Goal: Task Accomplishment & Management: Manage account settings

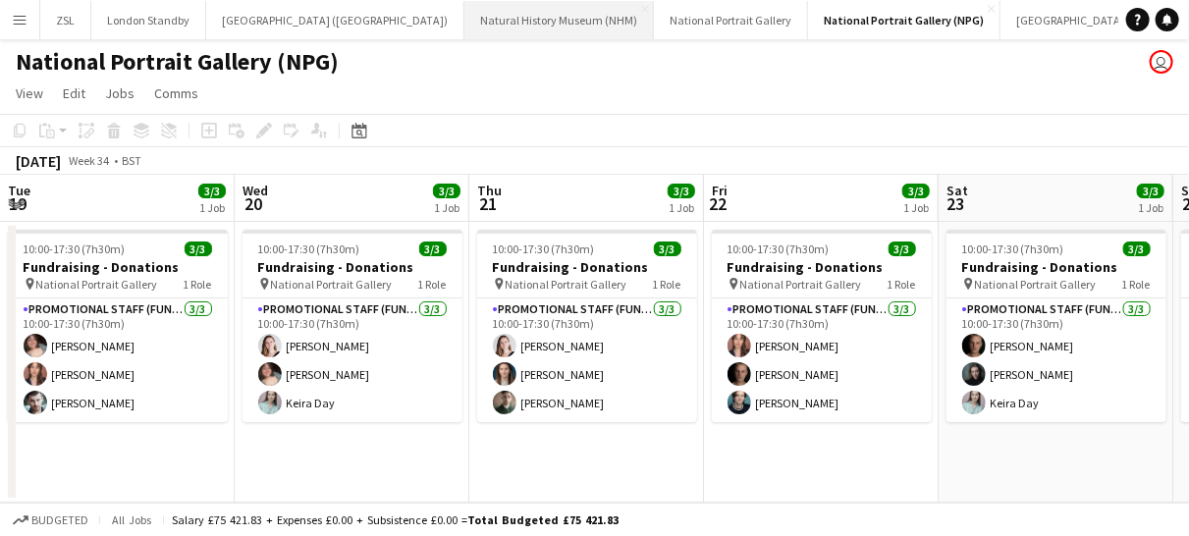
scroll to position [0, 463]
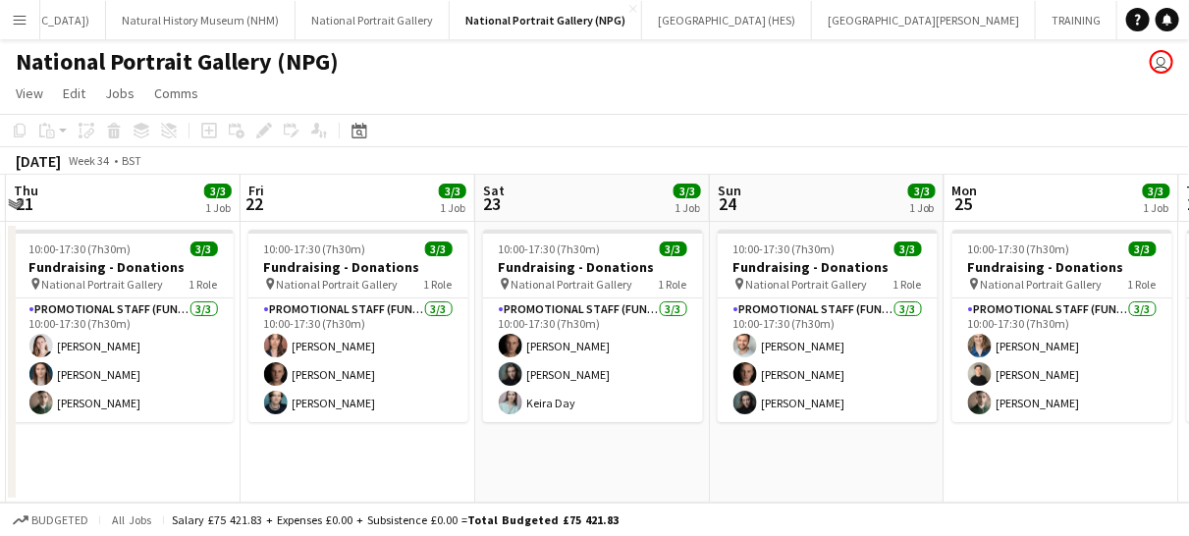
click at [26, 21] on app-icon "Menu" at bounding box center [20, 20] width 16 height 16
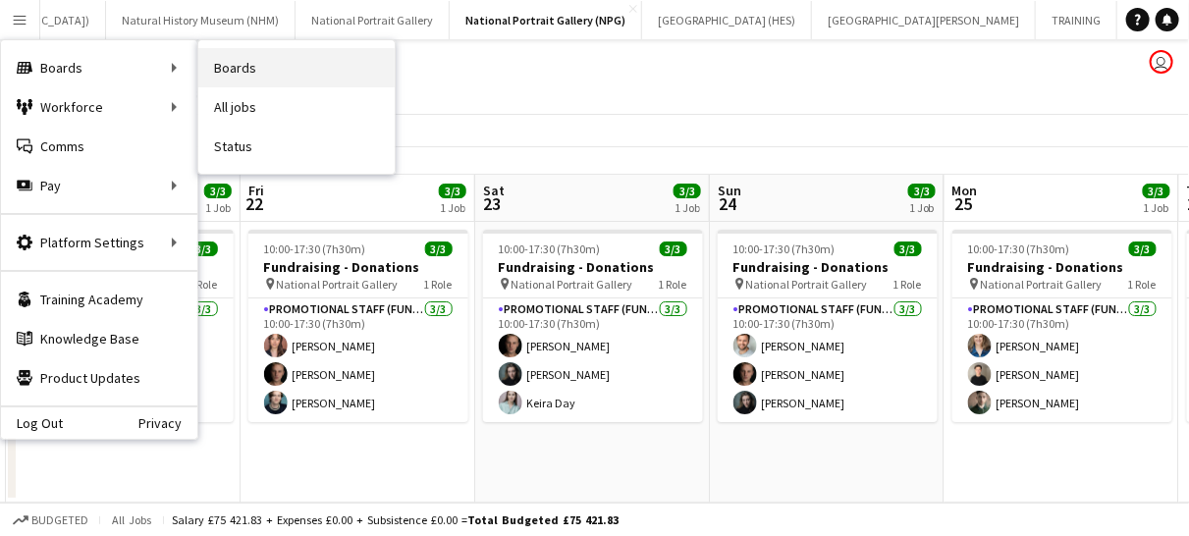
click at [243, 74] on link "Boards" at bounding box center [296, 67] width 196 height 39
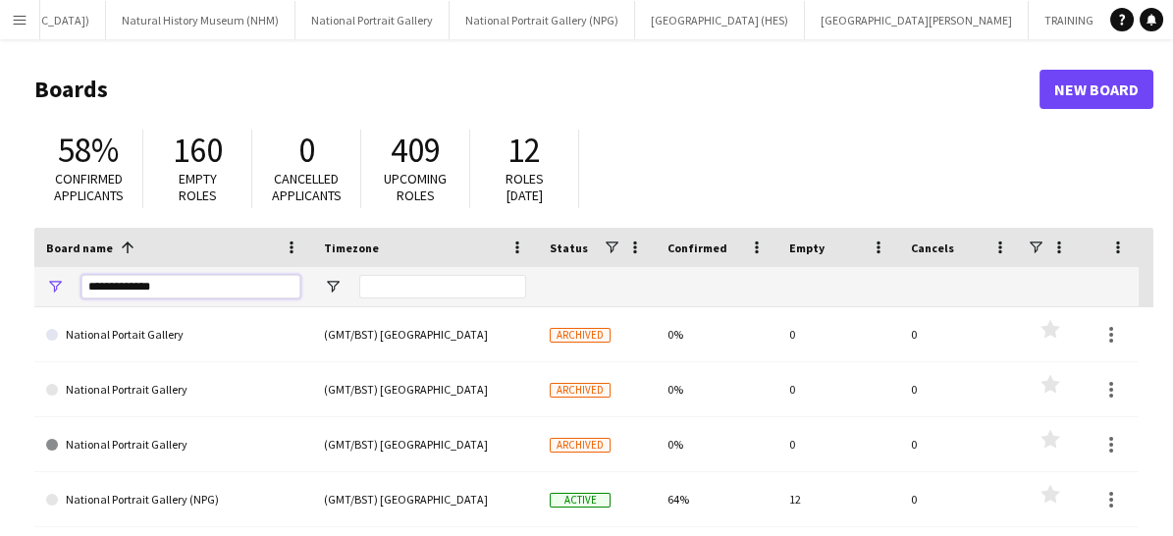
drag, startPoint x: 179, startPoint y: 286, endPoint x: 63, endPoint y: 295, distance: 116.2
click at [63, 295] on div "**********" at bounding box center [173, 286] width 278 height 39
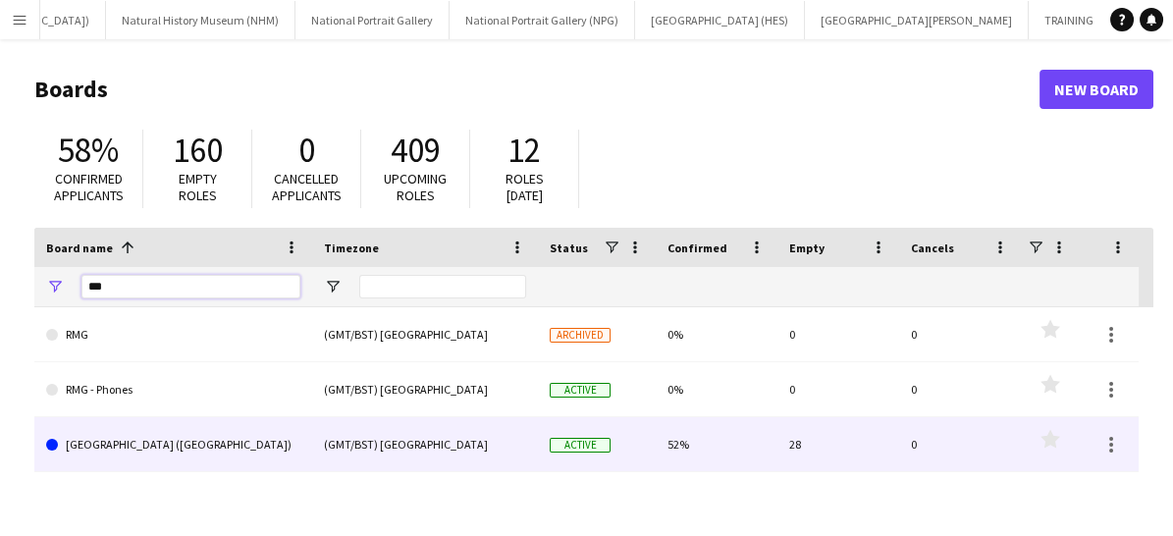
type input "***"
click at [124, 443] on link "[GEOGRAPHIC_DATA] ([GEOGRAPHIC_DATA])" at bounding box center [173, 444] width 254 height 55
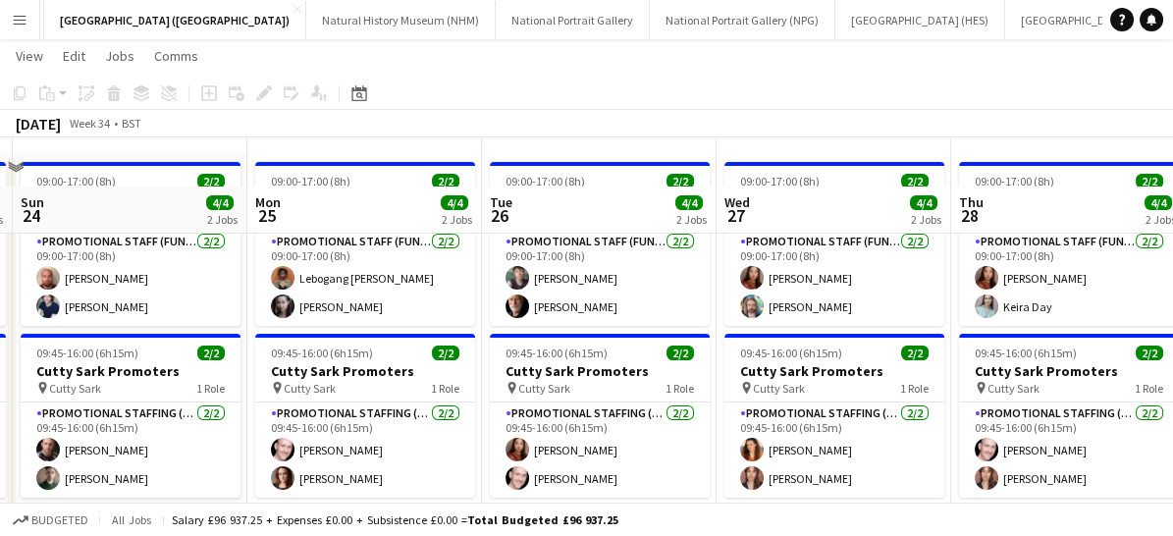
scroll to position [116, 0]
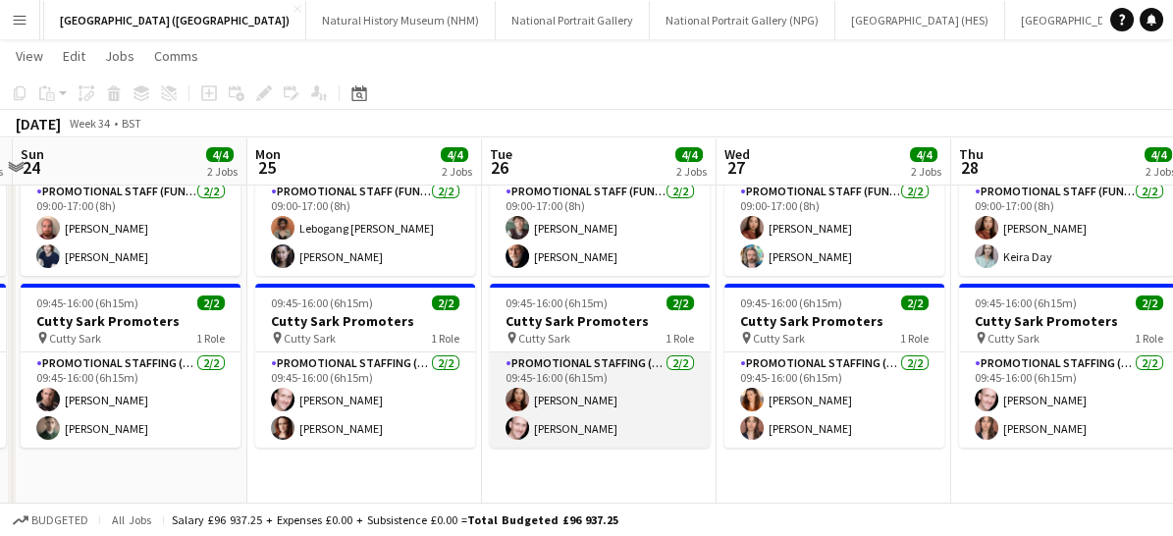
click at [641, 402] on app-card-role "Promotional Staffing (Brand Ambassadors) [DATE] 09:45-16:00 (6h15m) [PERSON_NAM…" at bounding box center [600, 399] width 220 height 95
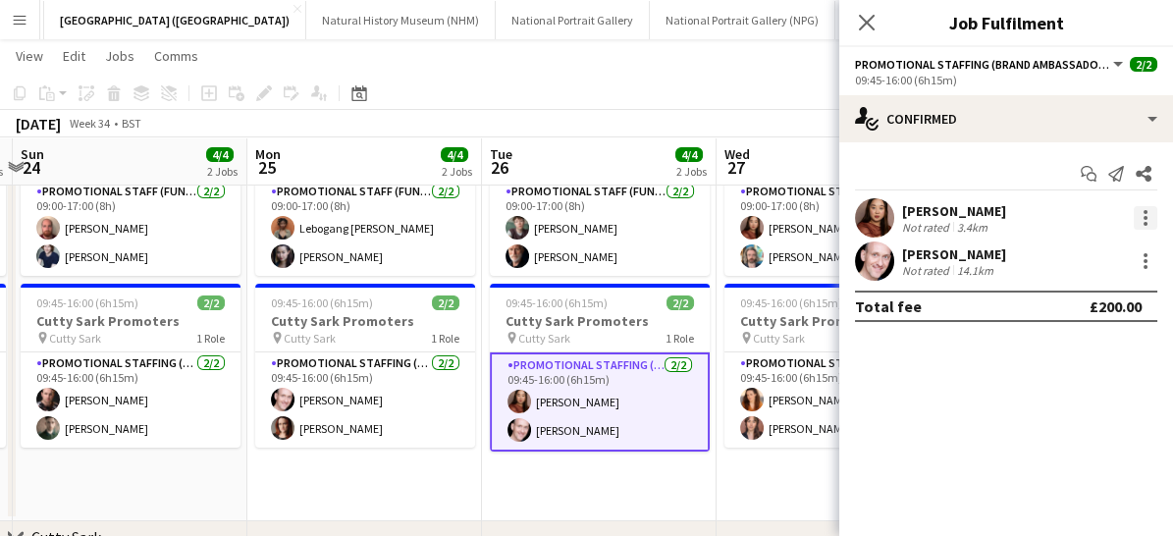
click at [1140, 212] on div at bounding box center [1146, 218] width 24 height 24
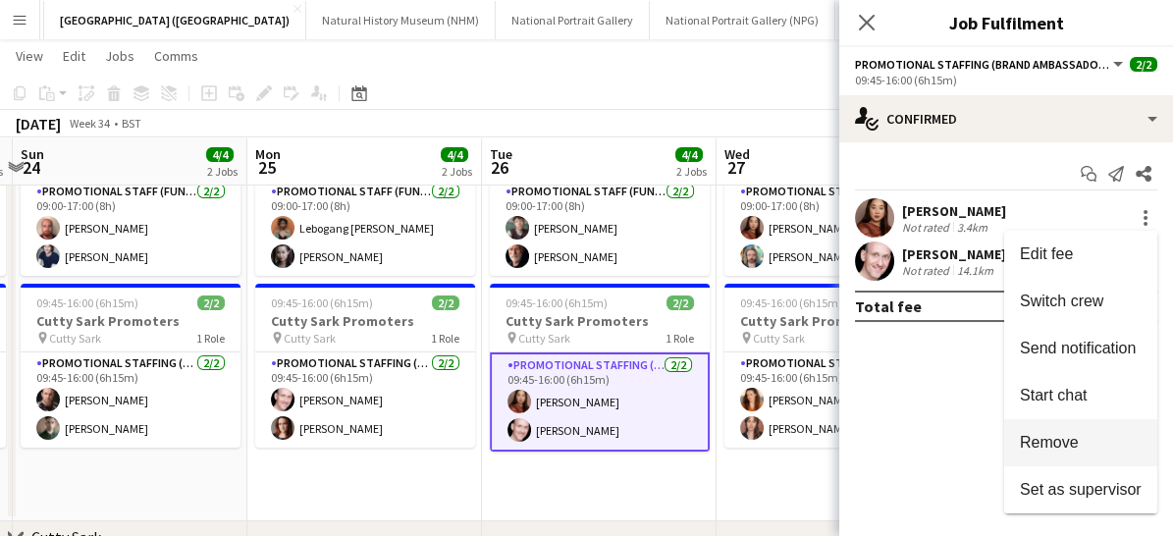
click at [1077, 441] on span "Remove" at bounding box center [1049, 442] width 59 height 17
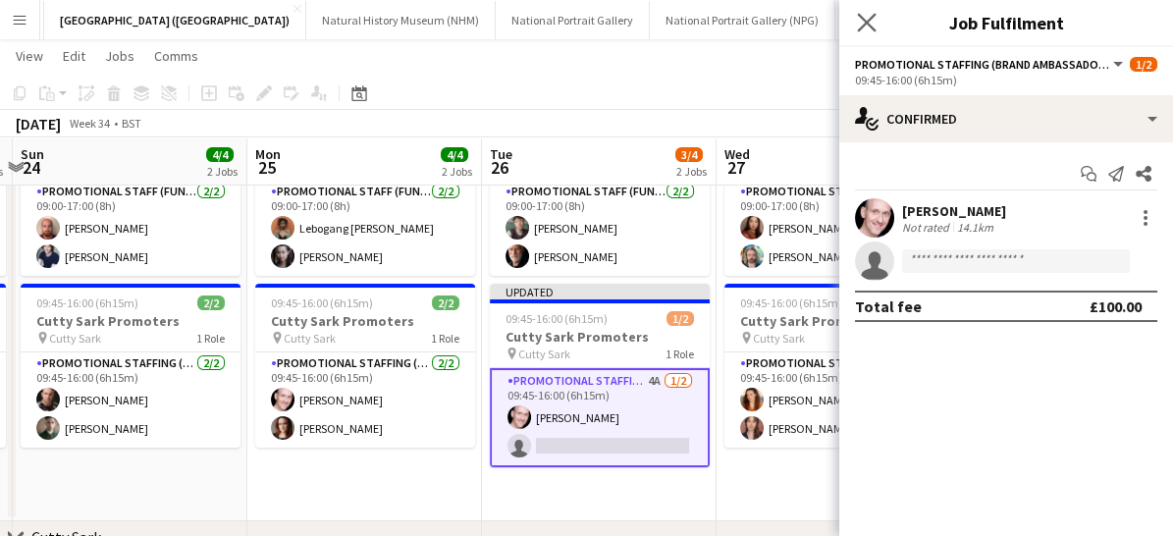
click at [861, 32] on app-icon "Close pop-in" at bounding box center [867, 23] width 28 height 28
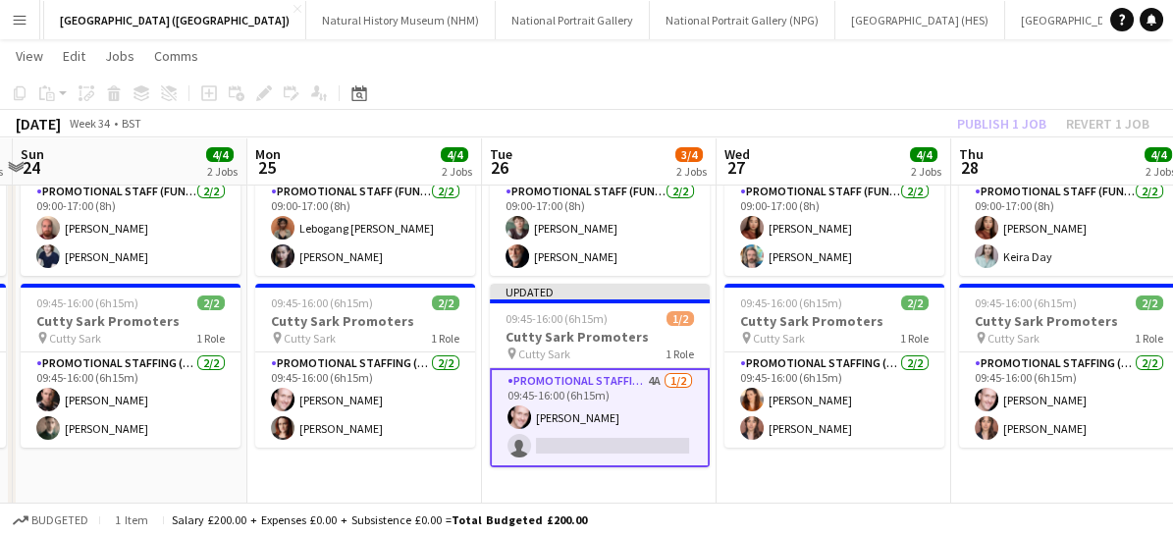
click at [634, 404] on app-card-role "Promotional Staffing (Brand Ambassadors) 4A [DATE] 09:45-16:00 (6h15m) [PERSON_…" at bounding box center [600, 417] width 220 height 99
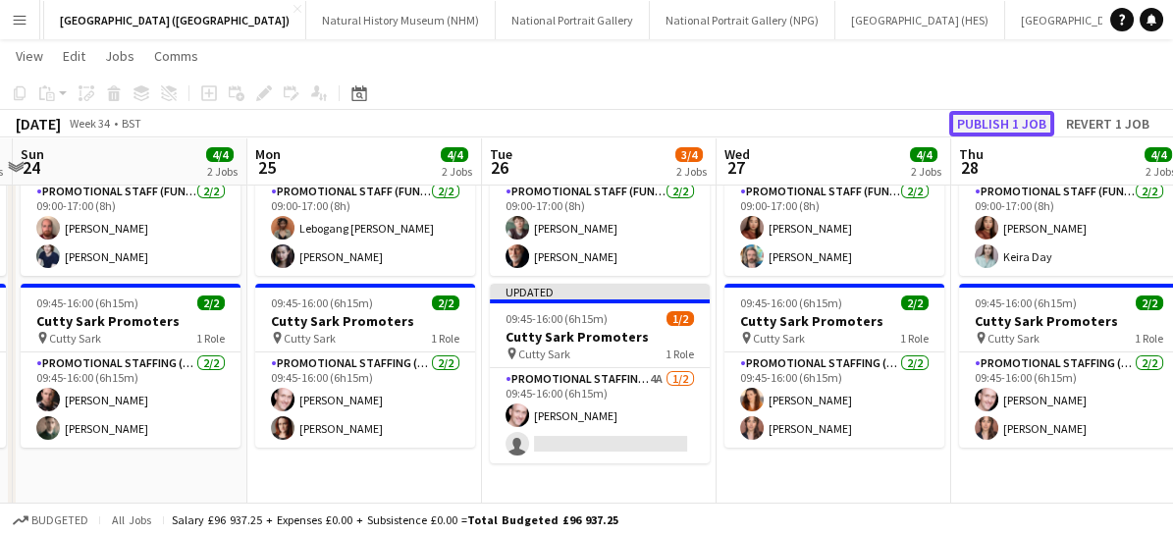
click at [1019, 114] on button "Publish 1 job" at bounding box center [1001, 124] width 105 height 26
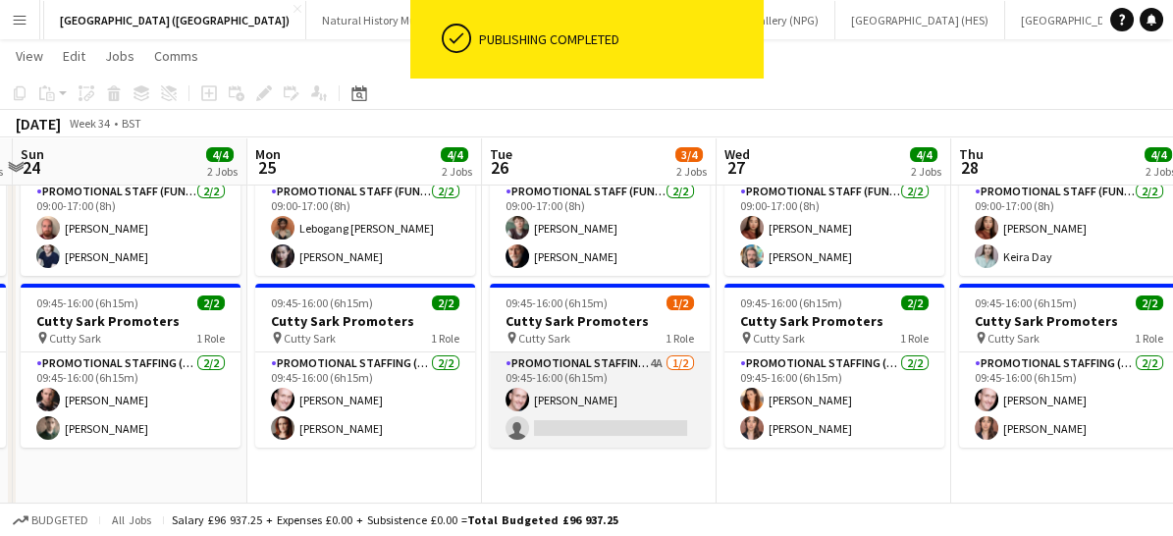
click at [653, 404] on app-card-role "Promotional Staffing (Brand Ambassadors) 4A [DATE] 09:45-16:00 (6h15m) [PERSON_…" at bounding box center [600, 399] width 220 height 95
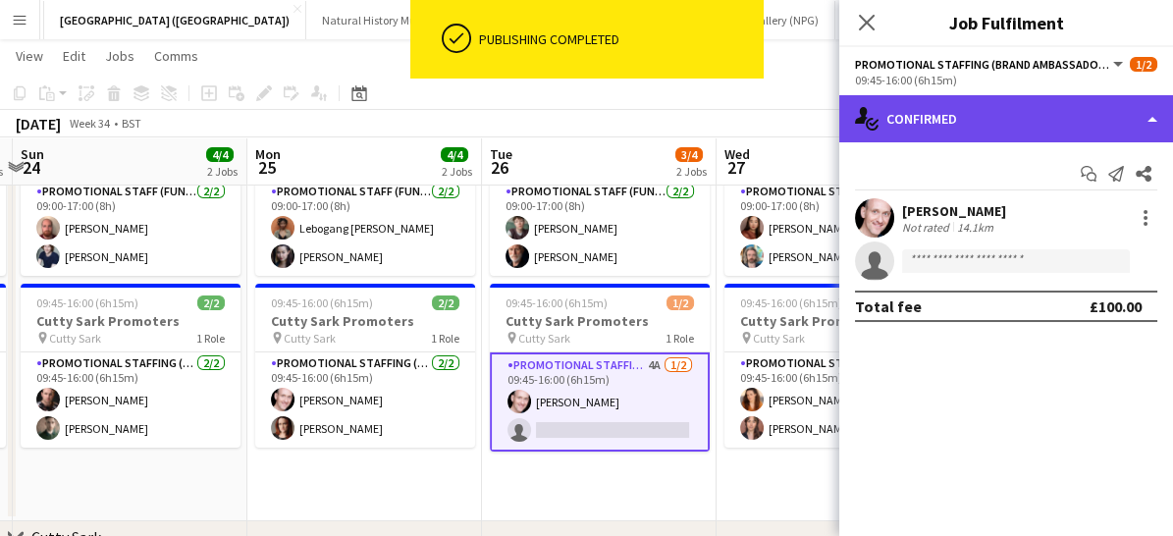
click at [979, 115] on div "single-neutral-actions-check-2 Confirmed" at bounding box center [1006, 118] width 334 height 47
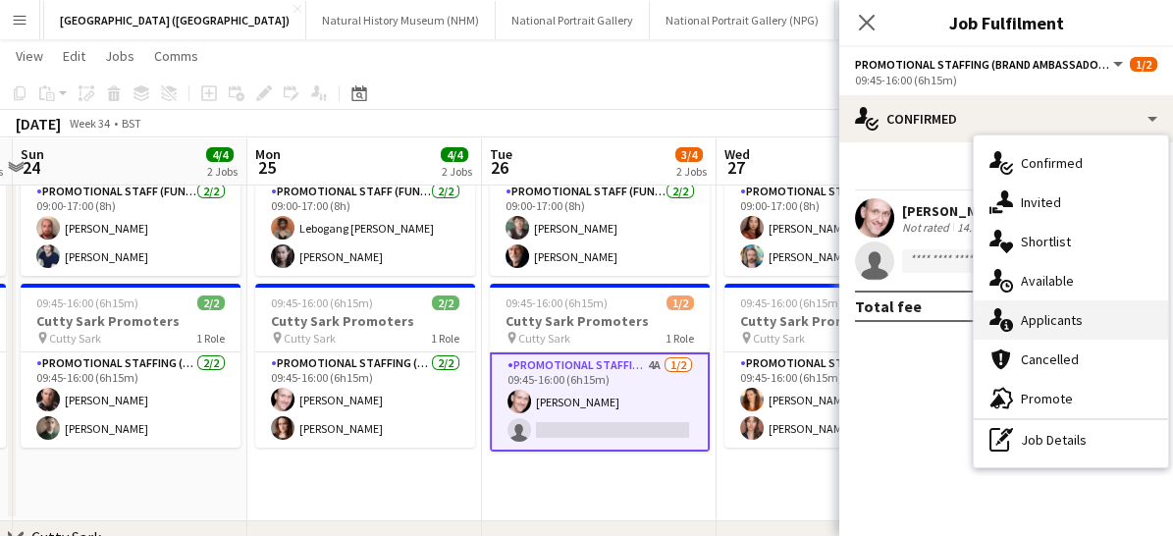
click at [1015, 317] on div "single-neutral-actions-information Applicants" at bounding box center [1071, 319] width 194 height 39
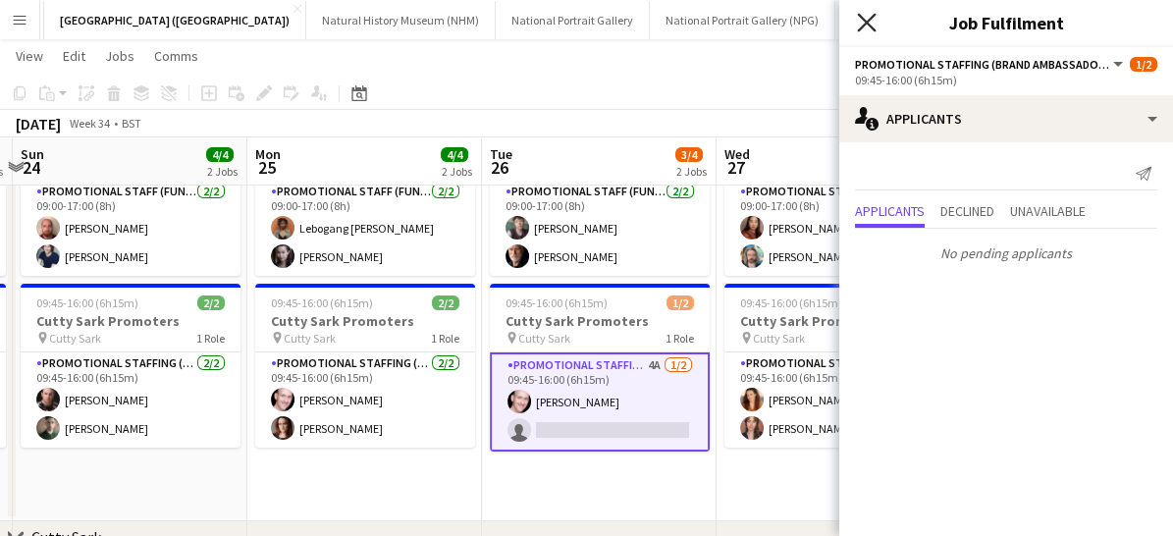
click at [868, 20] on icon at bounding box center [866, 22] width 19 height 19
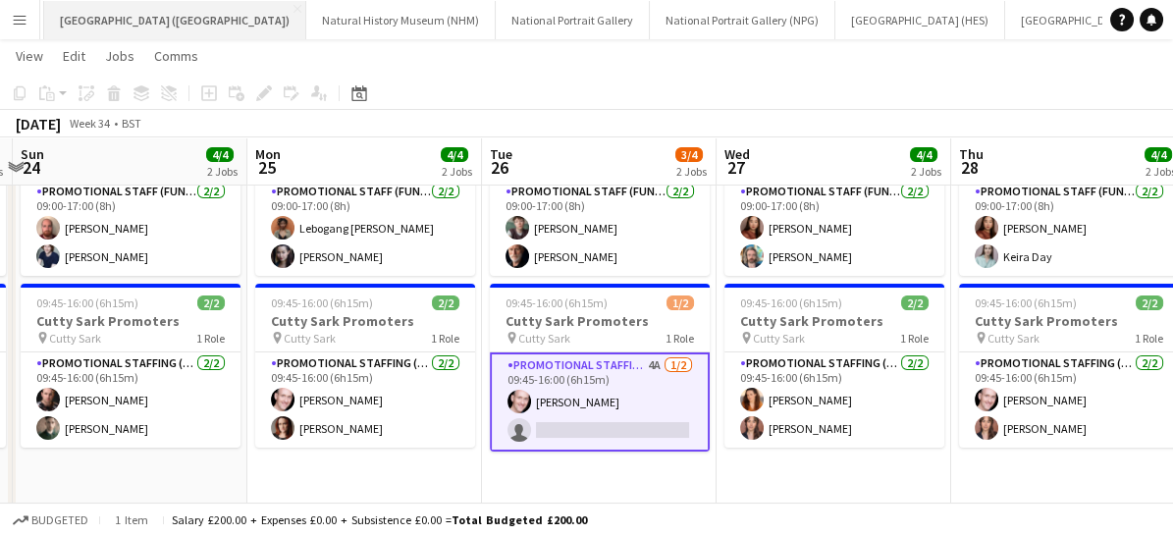
scroll to position [0, 0]
click at [148, 11] on button "London Standby Close" at bounding box center [148, 20] width 115 height 38
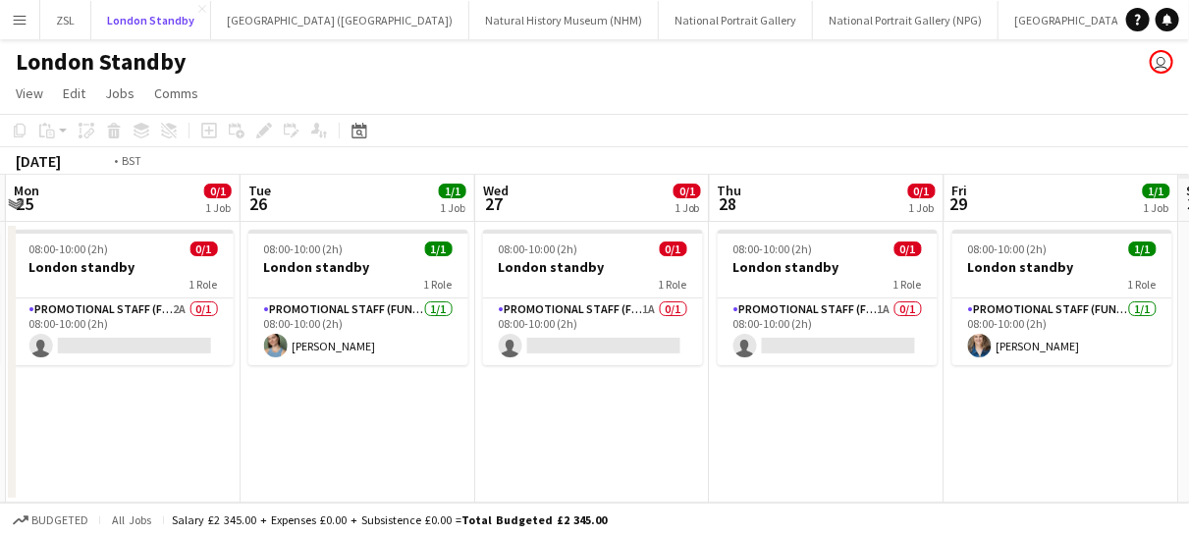
scroll to position [0, 733]
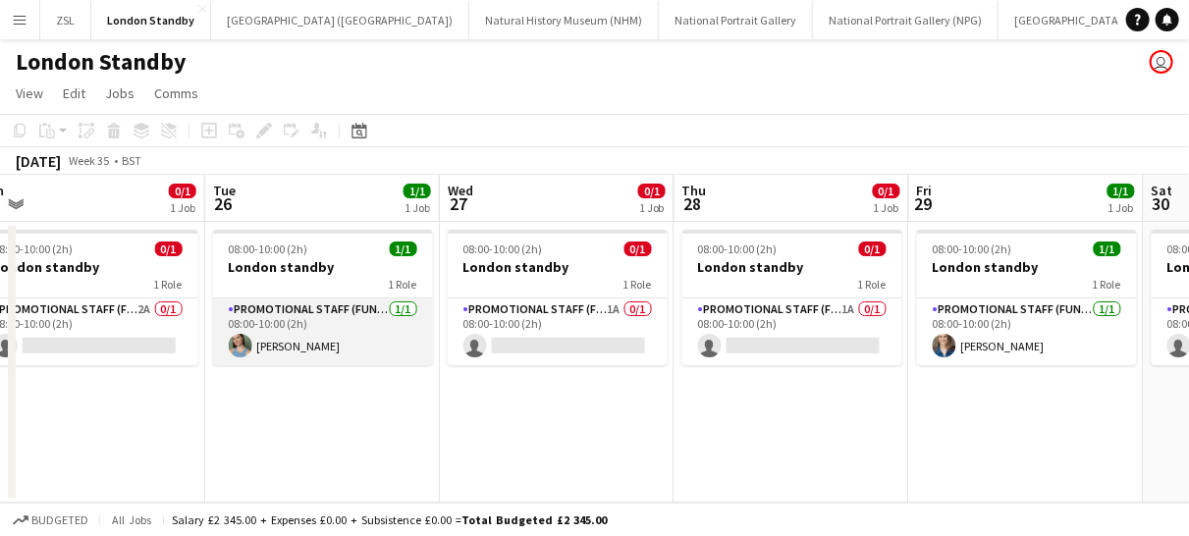
click at [369, 346] on app-card-role "Promotional Staff (Fundraiser) [DATE] 08:00-10:00 (2h) [PERSON_NAME]" at bounding box center [323, 331] width 220 height 67
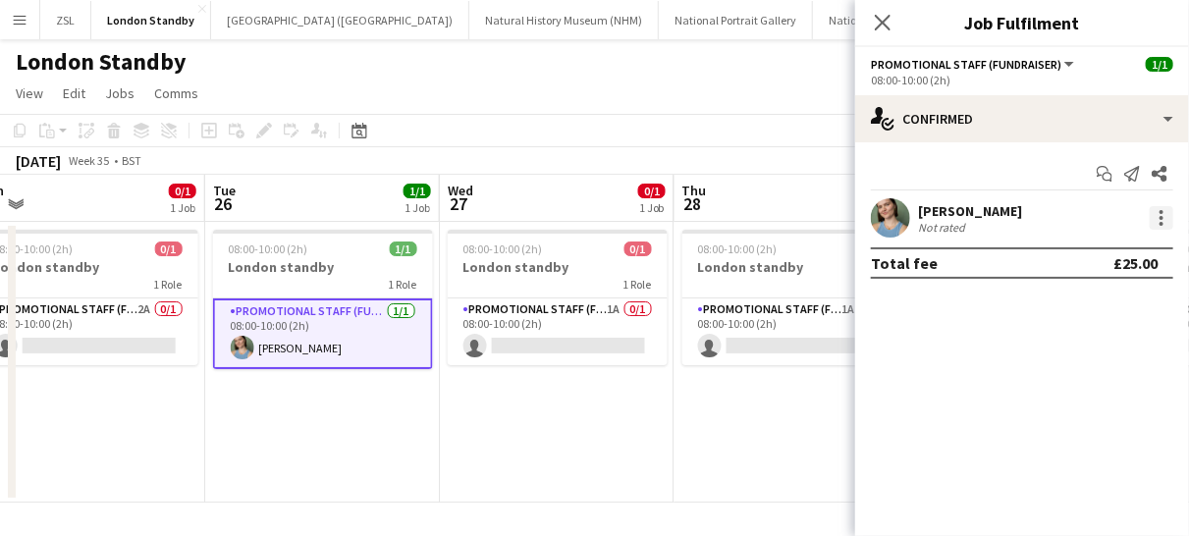
click at [1165, 228] on div at bounding box center [1162, 218] width 24 height 24
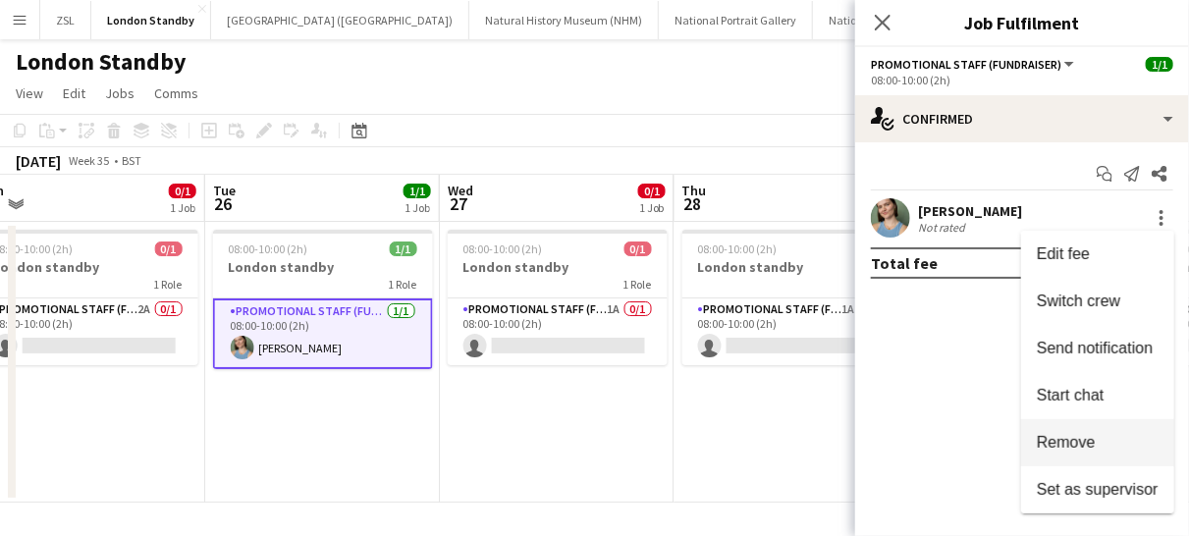
click at [1044, 443] on span "Remove" at bounding box center [1066, 442] width 59 height 17
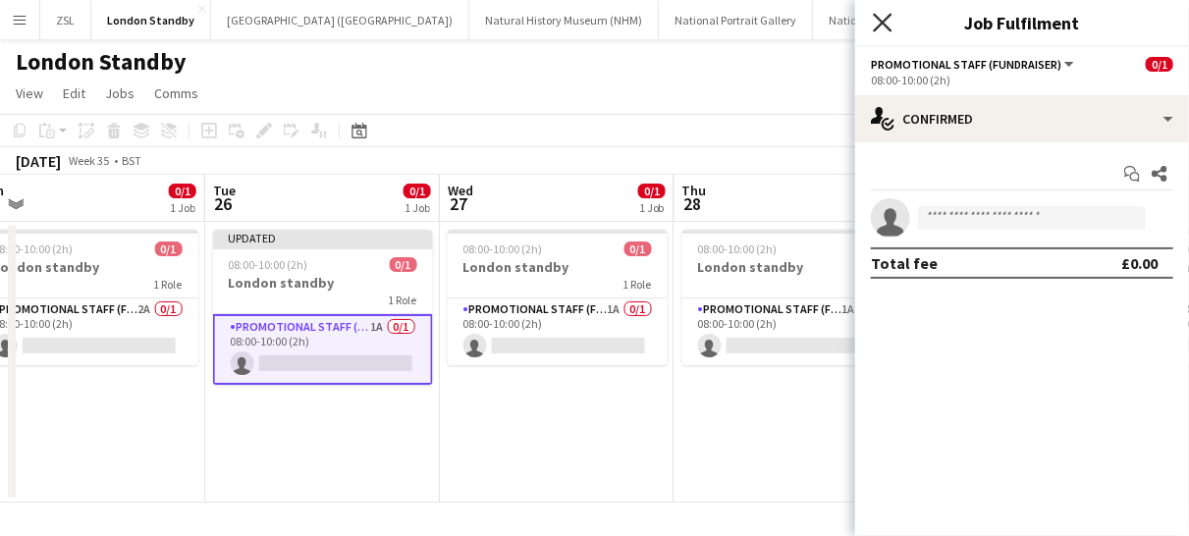
click at [886, 18] on icon "Close pop-in" at bounding box center [882, 22] width 19 height 19
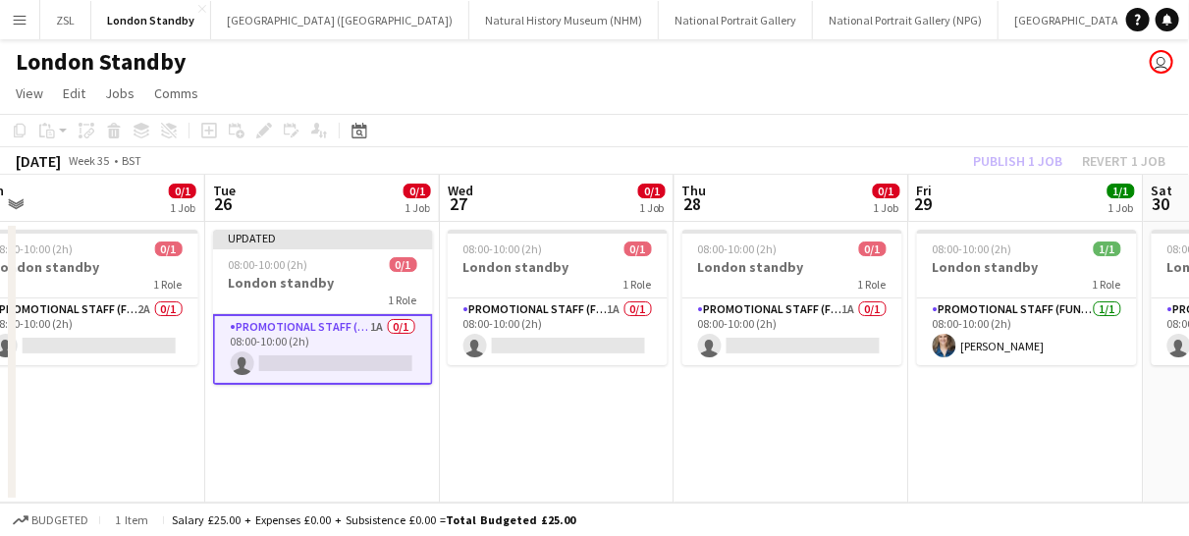
click at [372, 346] on app-card-role "Promotional Staff (Fundraiser) 1A 0/1 08:00-10:00 (2h) single-neutral-actions" at bounding box center [323, 349] width 220 height 71
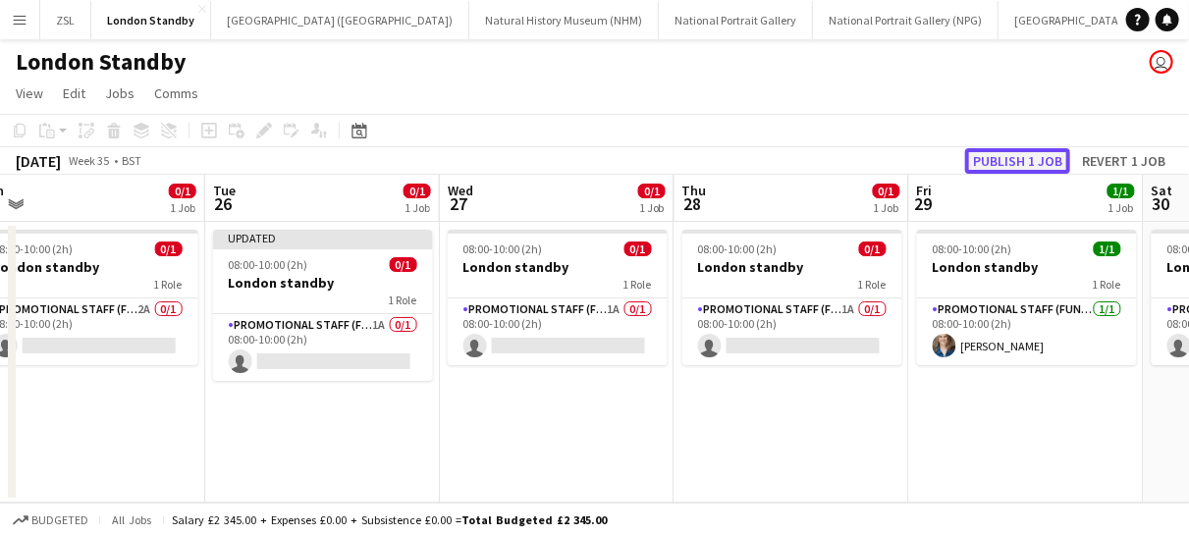
click at [1020, 163] on button "Publish 1 job" at bounding box center [1017, 161] width 105 height 26
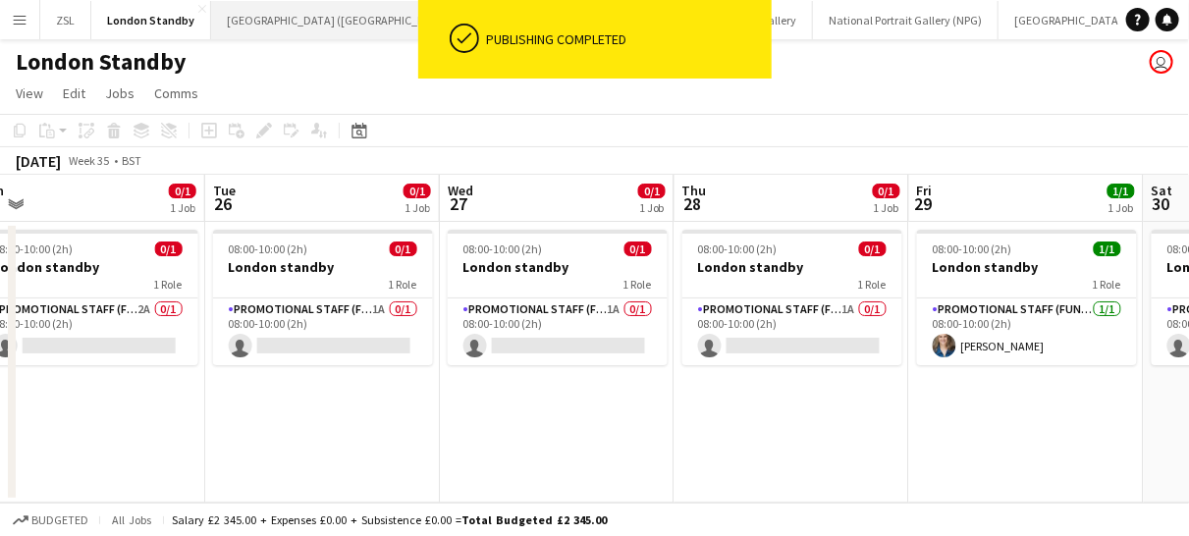
click at [330, 22] on button "[GEOGRAPHIC_DATA] (RMG) Close" at bounding box center [340, 20] width 258 height 38
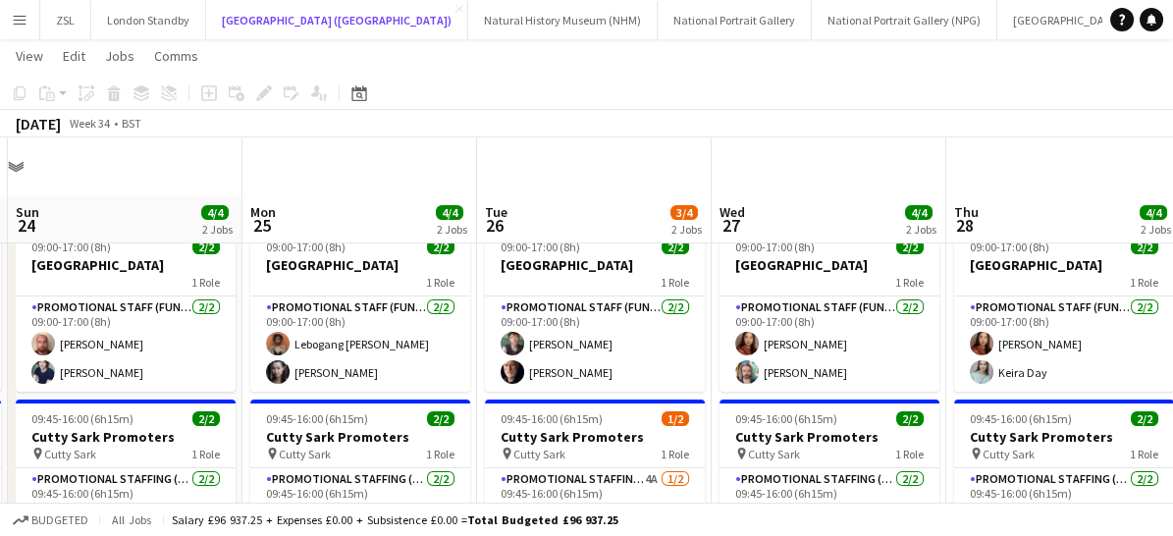
scroll to position [120, 0]
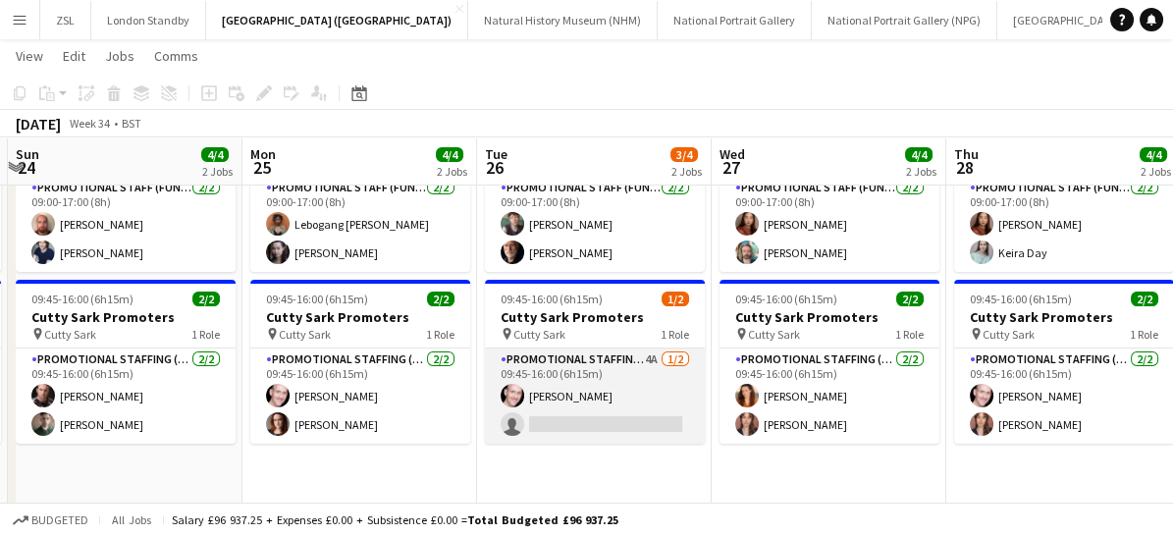
click at [626, 422] on app-card-role "Promotional Staffing (Brand Ambassadors) 4A [DATE] 09:45-16:00 (6h15m) [PERSON_…" at bounding box center [595, 396] width 220 height 95
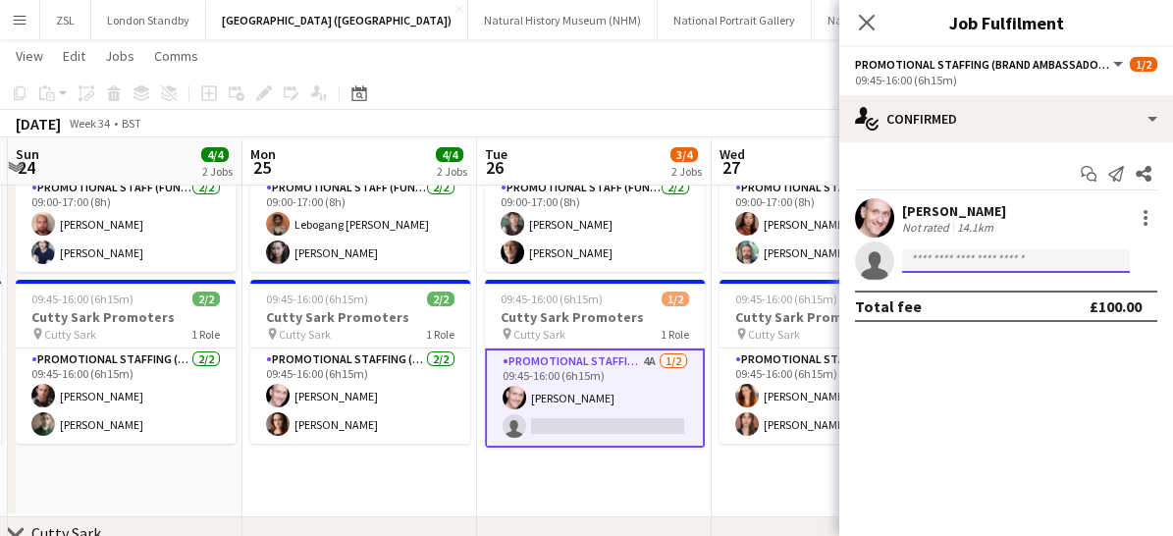
click at [945, 263] on input at bounding box center [1016, 261] width 228 height 24
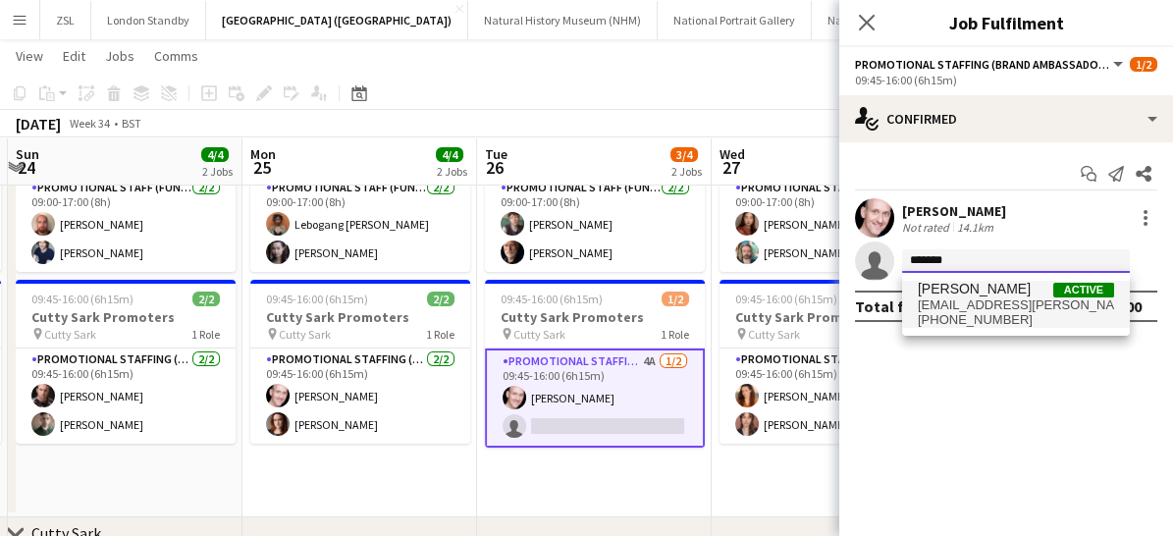
type input "*******"
click at [944, 291] on span "[PERSON_NAME]" at bounding box center [974, 289] width 113 height 17
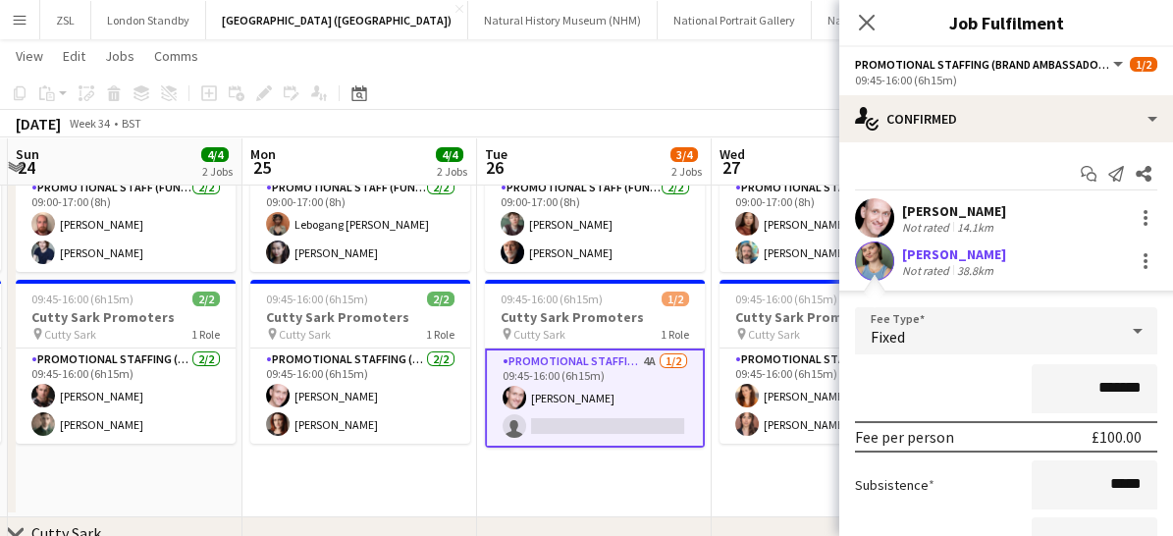
scroll to position [188, 0]
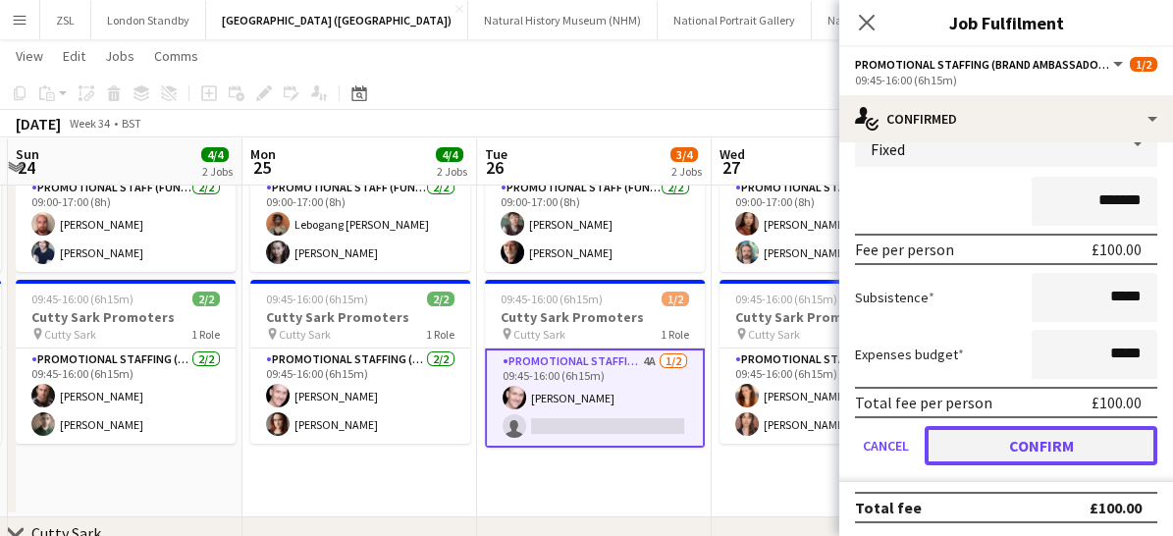
click at [992, 443] on button "Confirm" at bounding box center [1041, 445] width 233 height 39
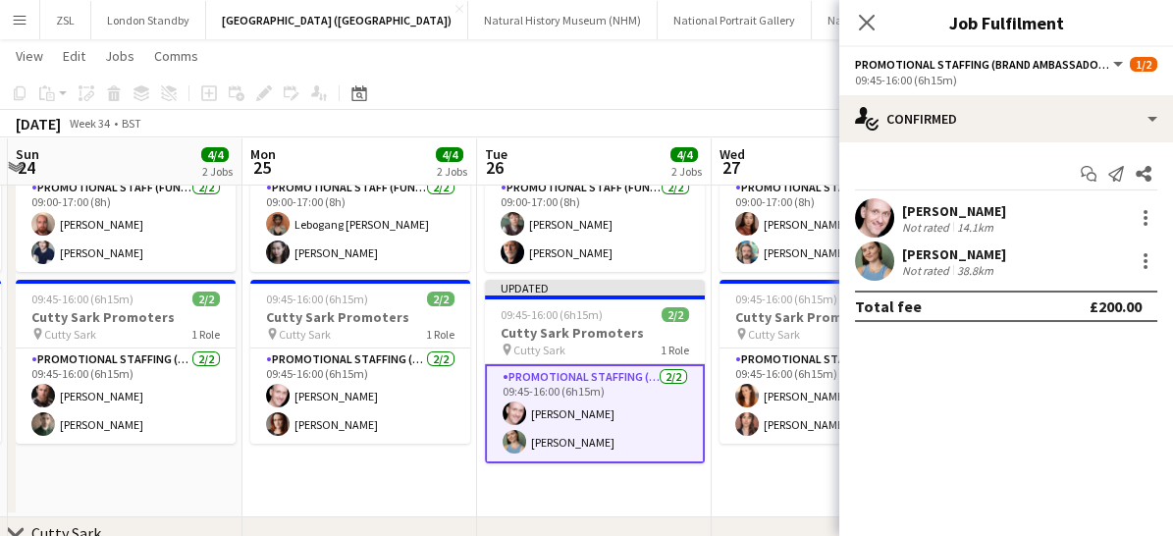
scroll to position [0, 0]
click at [864, 19] on icon at bounding box center [866, 22] width 19 height 19
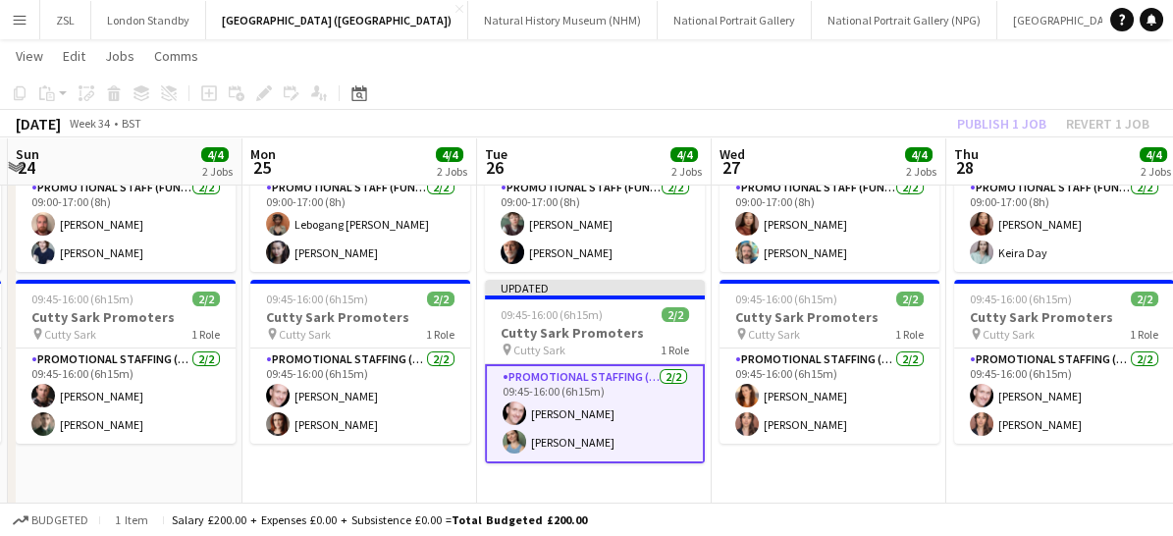
click at [638, 413] on app-card-role "Promotional Staffing (Brand Ambassadors) [DATE] 09:45-16:00 (6h15m) [PERSON_NAM…" at bounding box center [595, 413] width 220 height 99
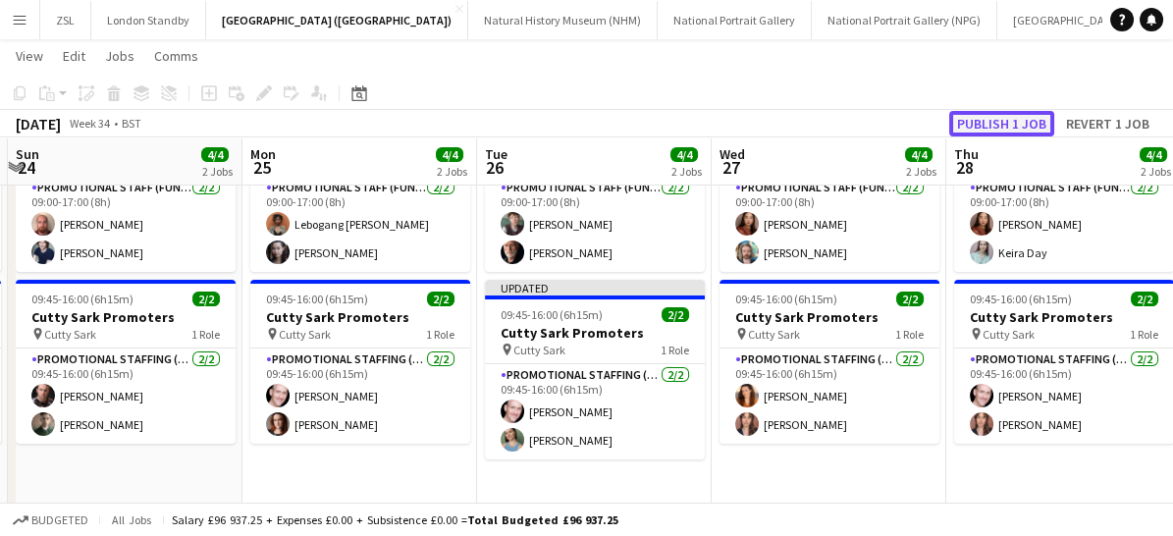
click at [999, 122] on button "Publish 1 job" at bounding box center [1001, 124] width 105 height 26
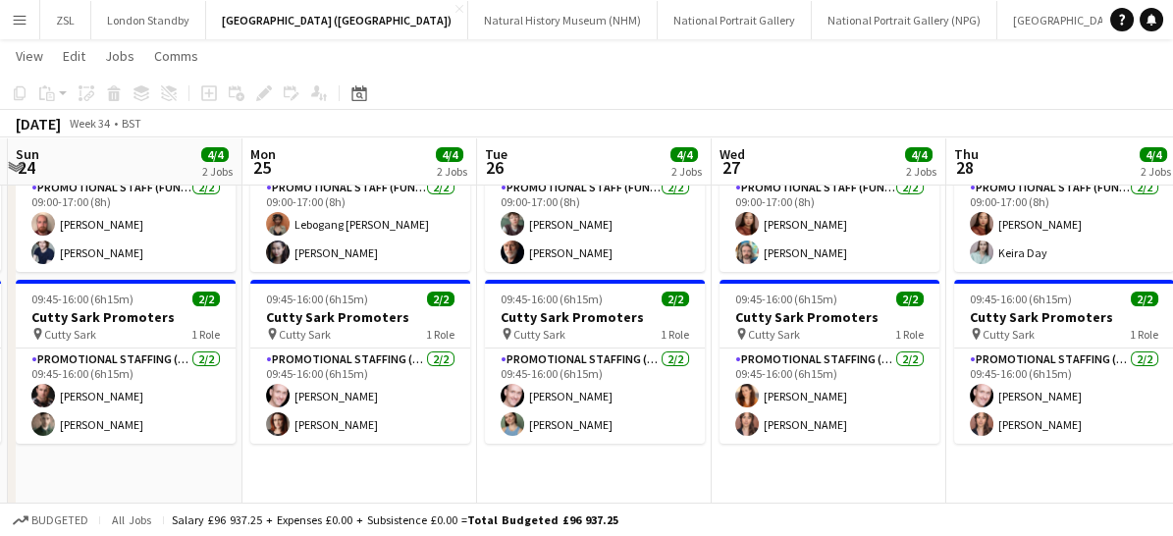
click at [12, 12] on app-icon "Menu" at bounding box center [20, 20] width 16 height 16
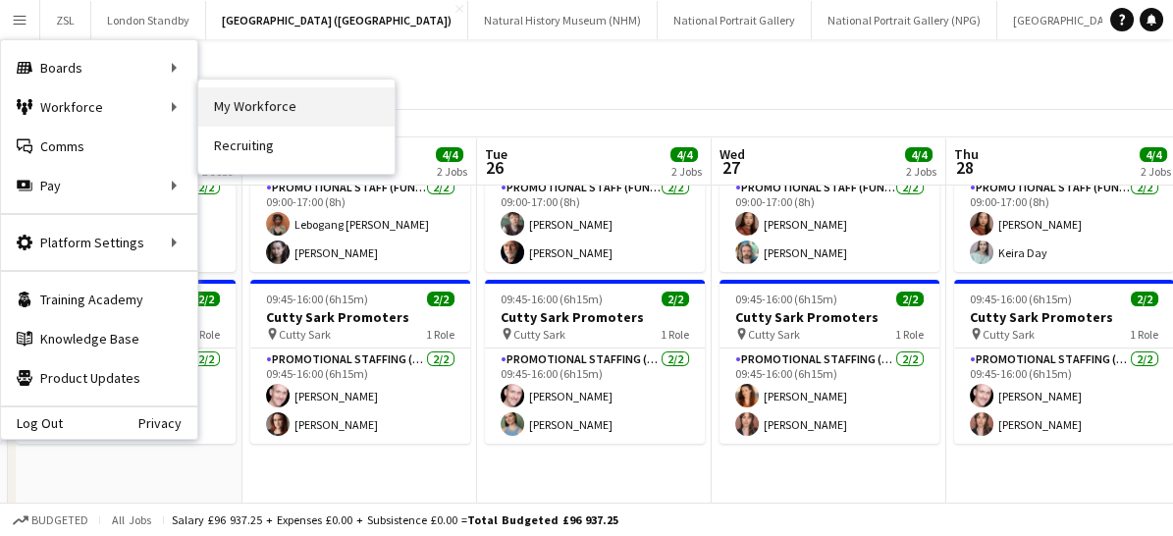
click at [244, 111] on link "My Workforce" at bounding box center [296, 106] width 196 height 39
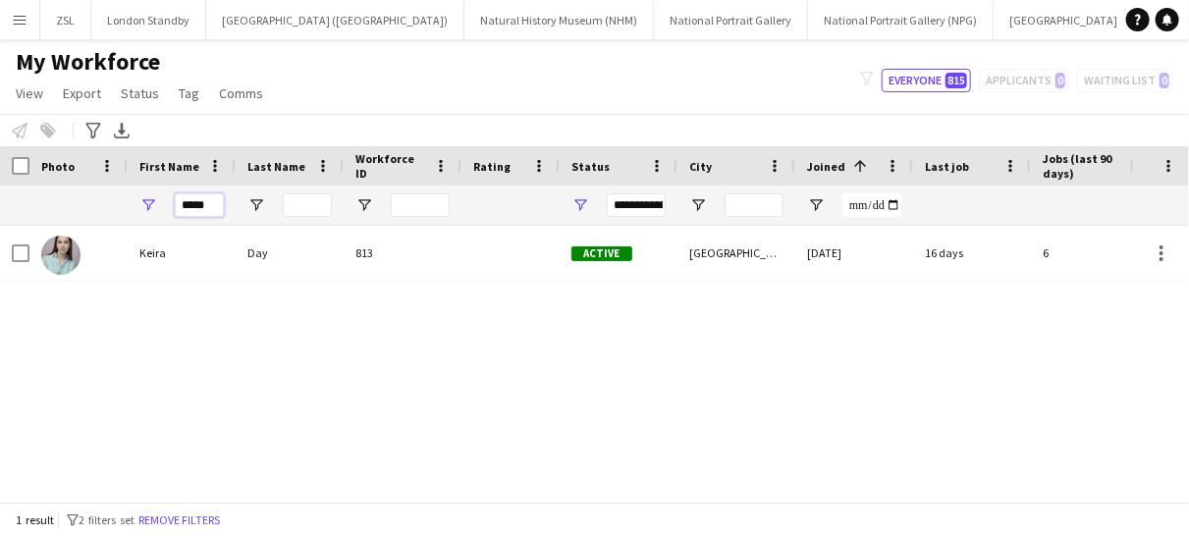
drag, startPoint x: 211, startPoint y: 208, endPoint x: 132, endPoint y: 196, distance: 80.4
click at [132, 196] on div "*****" at bounding box center [182, 205] width 108 height 39
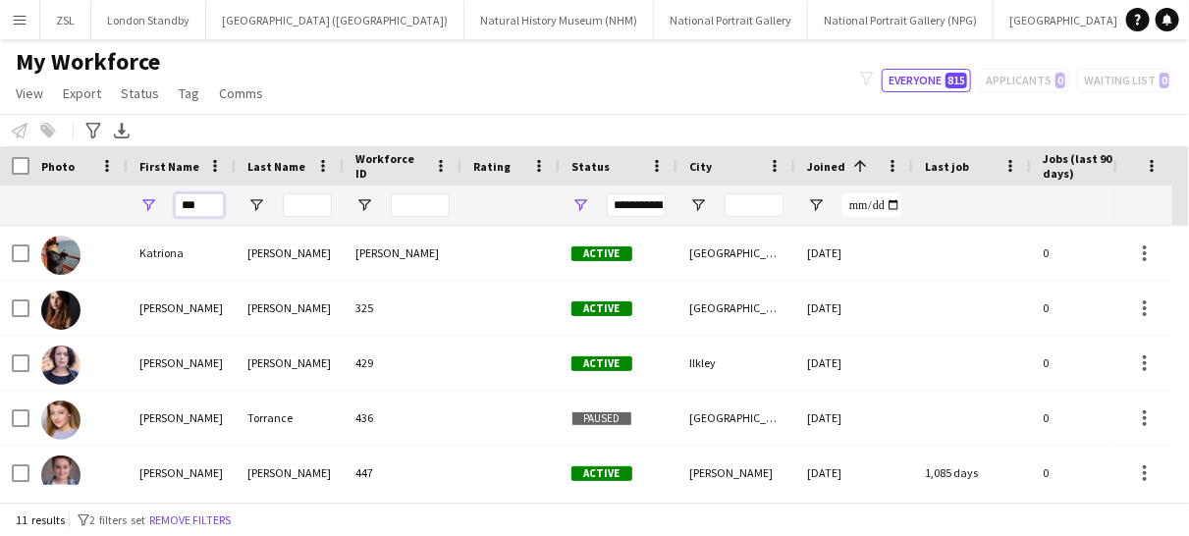
type input "***"
click at [132, 196] on div "***" at bounding box center [182, 205] width 108 height 39
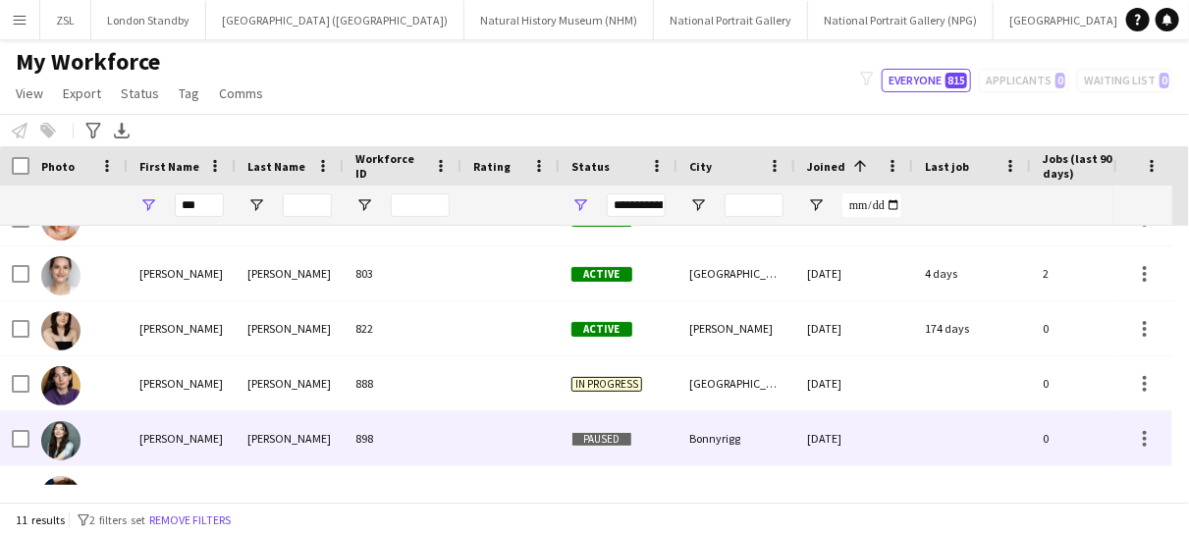
scroll to position [345, 0]
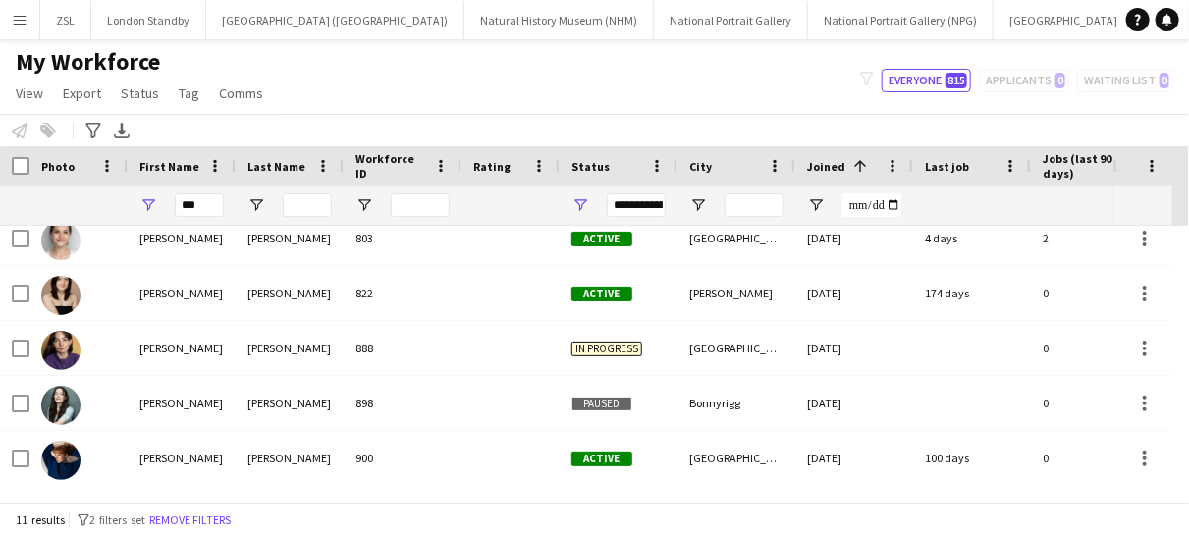
click at [22, 23] on app-icon "Menu" at bounding box center [20, 20] width 16 height 16
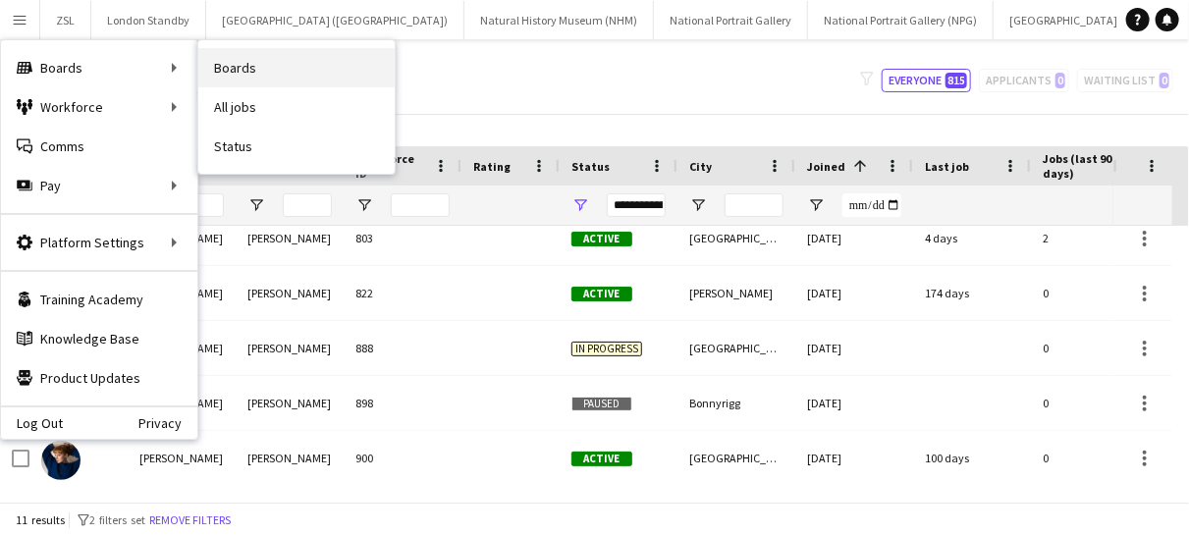
click at [255, 75] on link "Boards" at bounding box center [296, 67] width 196 height 39
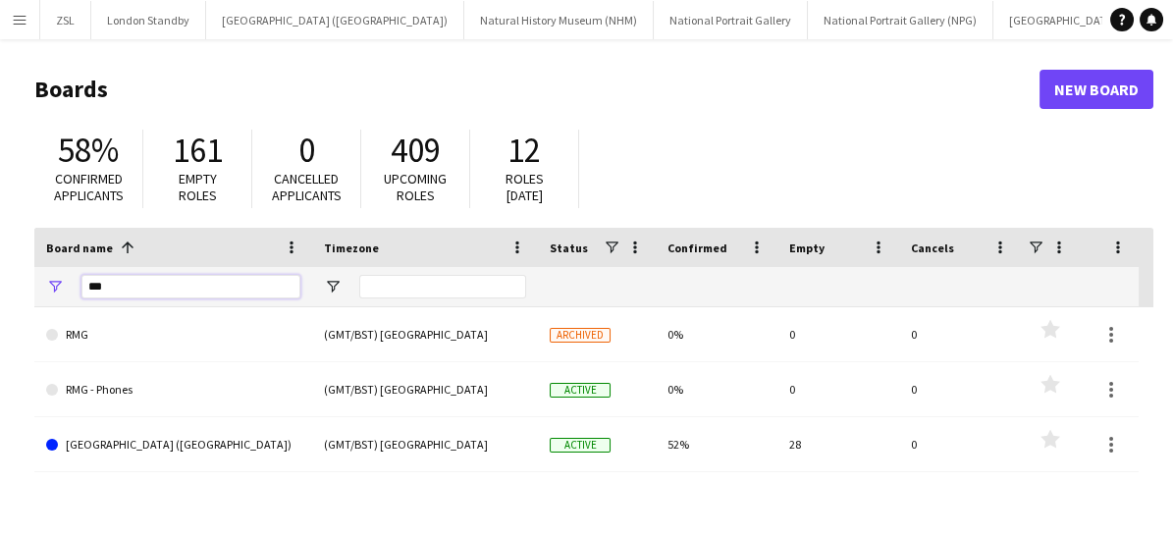
drag, startPoint x: 198, startPoint y: 282, endPoint x: 25, endPoint y: 281, distance: 173.8
click at [25, 281] on main "Boards New Board 58% Confirmed applicants 161 Empty roles 0 Cancelled applicant…" at bounding box center [586, 393] width 1173 height 709
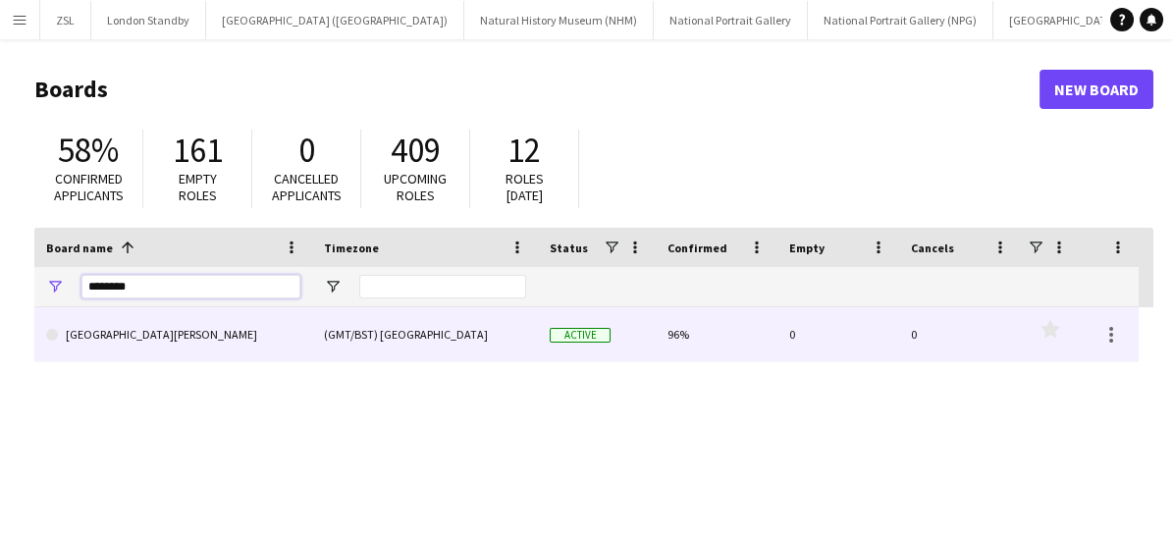
type input "********"
click at [162, 366] on div "[GEOGRAPHIC_DATA][PERSON_NAME] [GEOGRAPHIC_DATA] (GMT/BST) [GEOGRAPHIC_DATA] Ac…" at bounding box center [593, 493] width 1119 height 373
click at [166, 357] on link "[GEOGRAPHIC_DATA][PERSON_NAME]" at bounding box center [173, 334] width 254 height 55
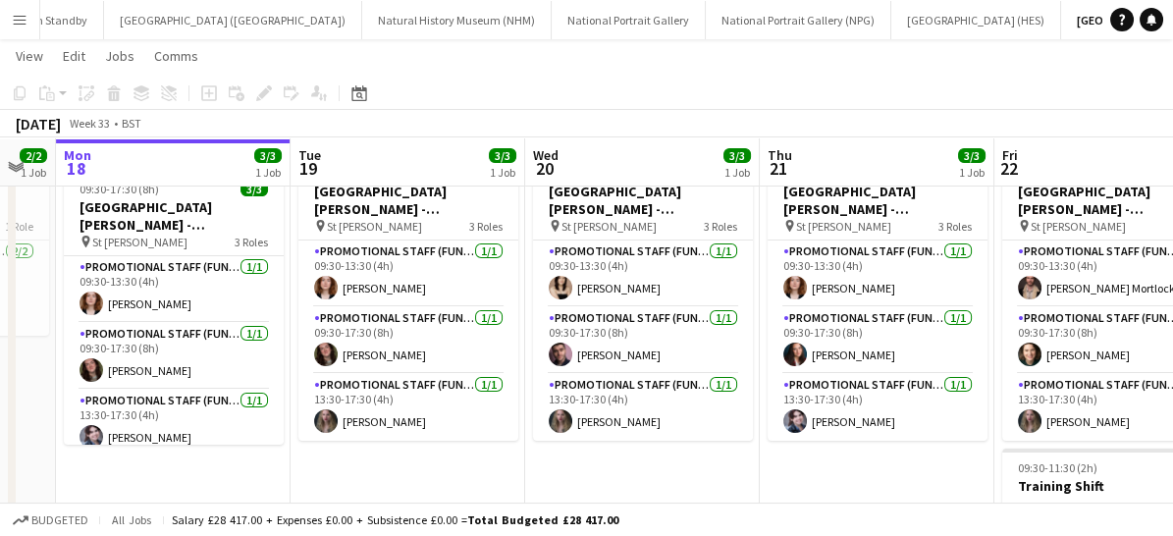
scroll to position [75, 0]
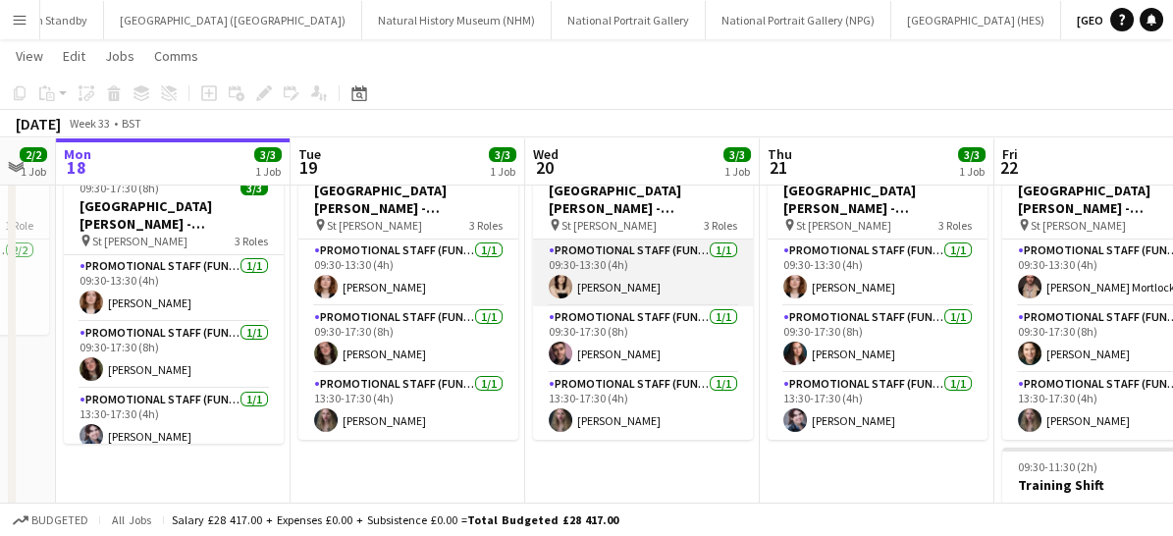
click at [636, 279] on app-card-role "Promotional Staff (Fundraiser) [DATE] 09:30-13:30 (4h) [PERSON_NAME]" at bounding box center [643, 273] width 220 height 67
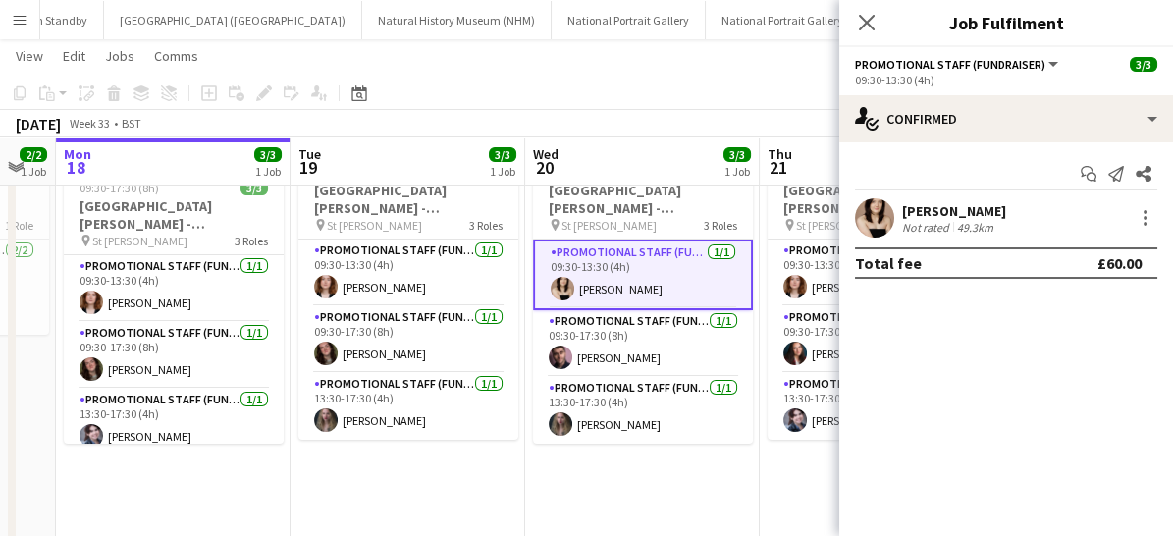
click at [927, 231] on div "Not rated" at bounding box center [927, 227] width 51 height 15
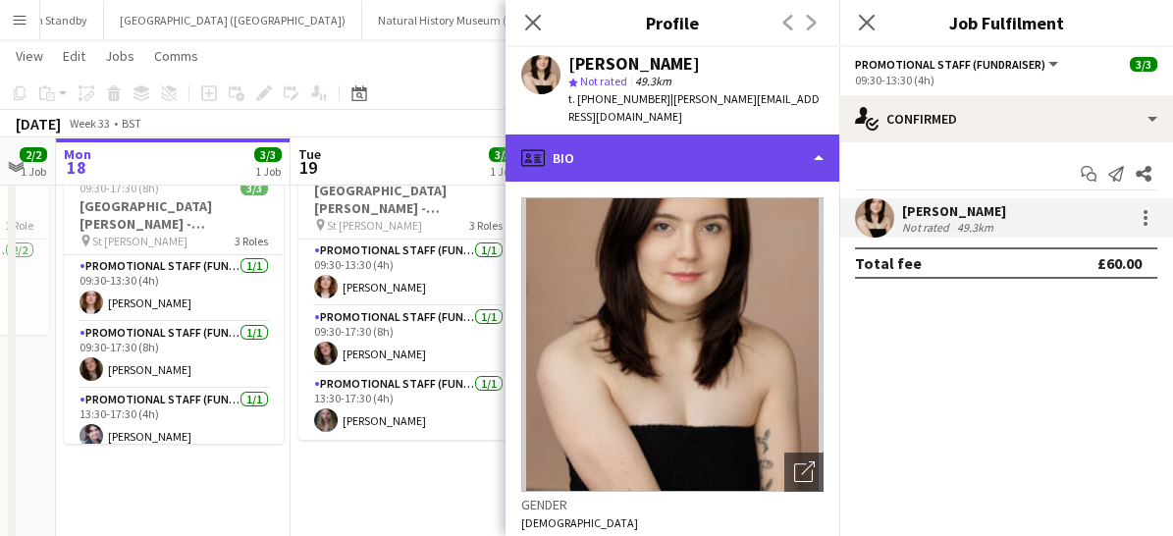
click at [621, 157] on div "profile Bio" at bounding box center [673, 158] width 334 height 47
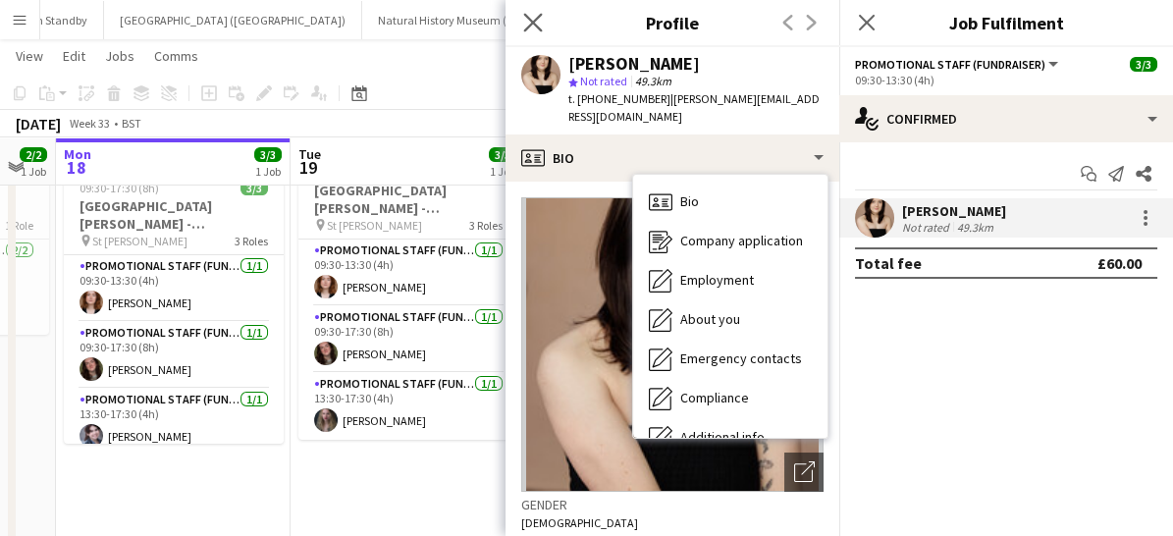
click at [542, 23] on icon "Close pop-in" at bounding box center [532, 22] width 19 height 19
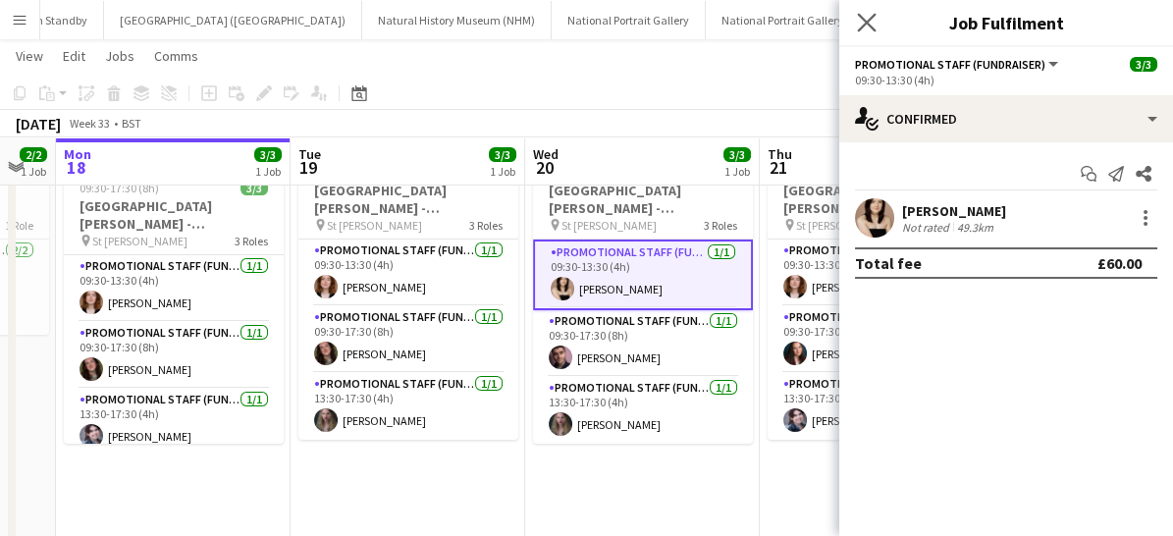
click at [857, 29] on icon "Close pop-in" at bounding box center [866, 22] width 19 height 19
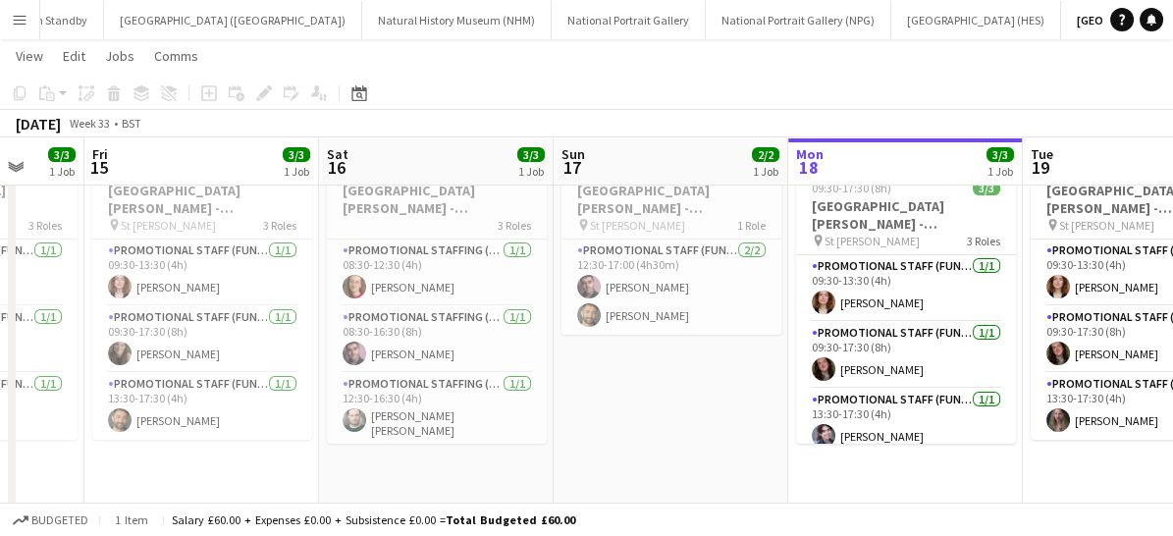
scroll to position [0, 560]
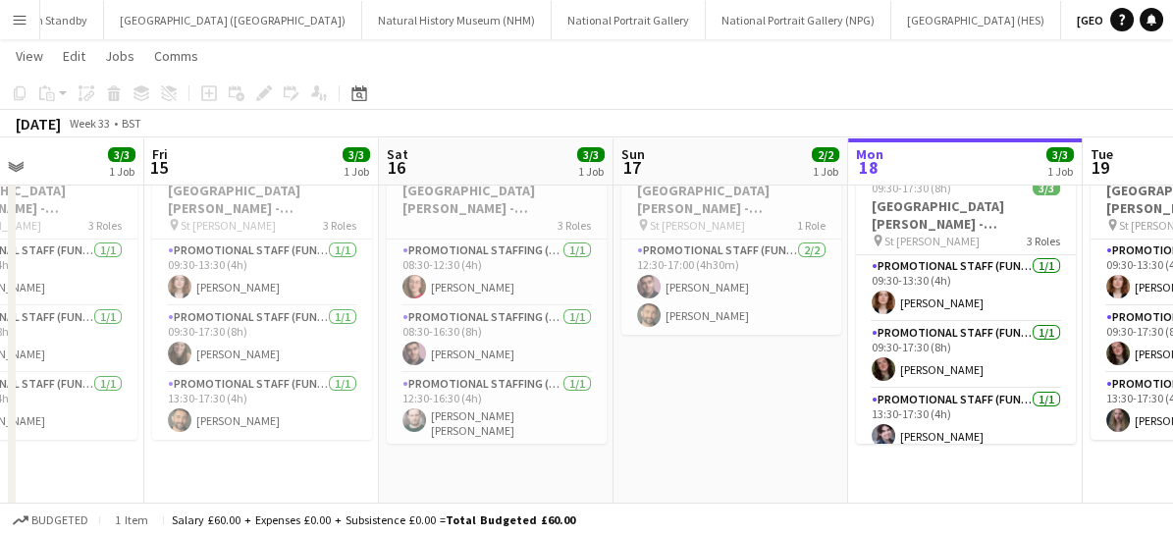
click at [15, 15] on app-icon "Menu" at bounding box center [20, 20] width 16 height 16
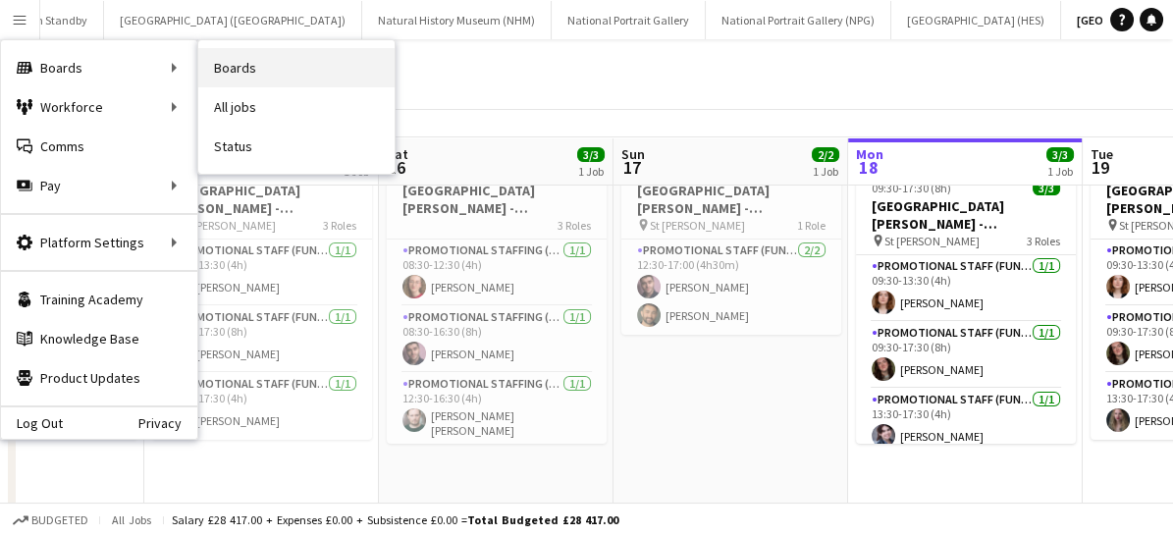
click at [259, 72] on link "Boards" at bounding box center [296, 67] width 196 height 39
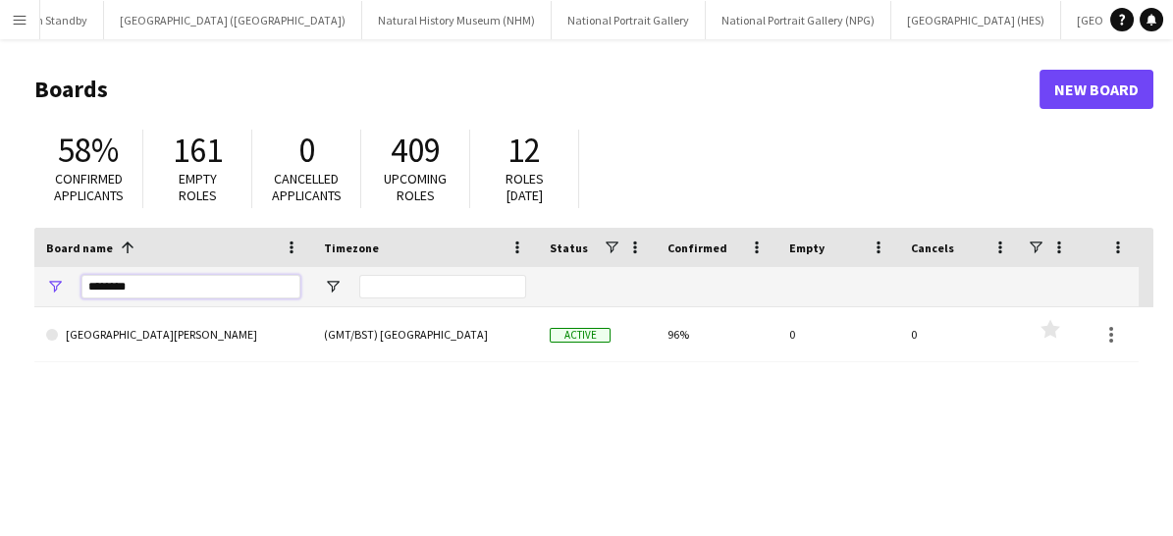
drag, startPoint x: 149, startPoint y: 290, endPoint x: 67, endPoint y: 278, distance: 83.3
click at [67, 278] on div "********" at bounding box center [173, 286] width 278 height 39
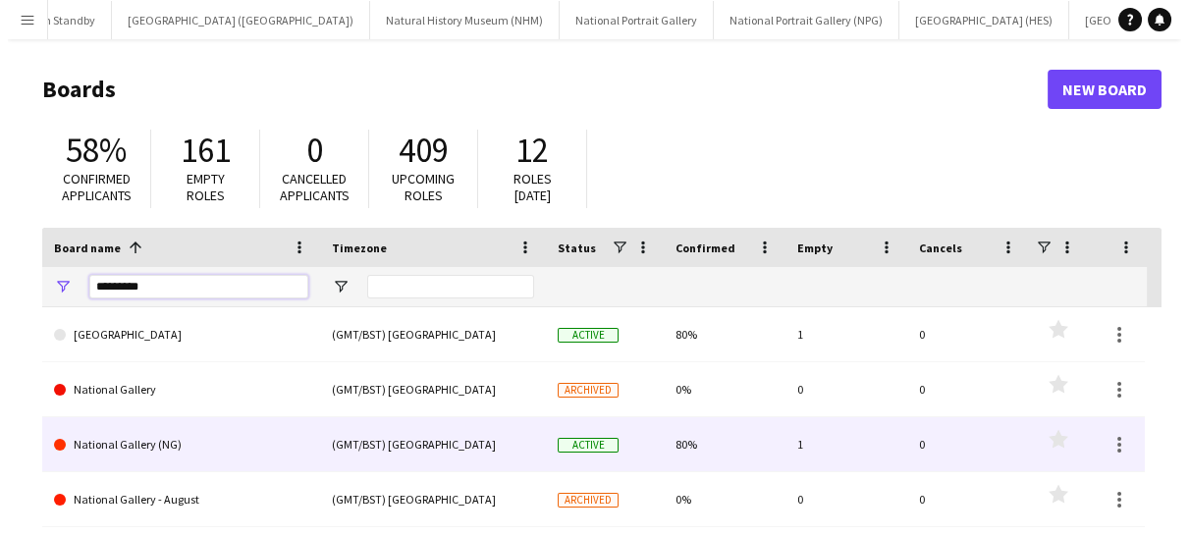
scroll to position [24, 0]
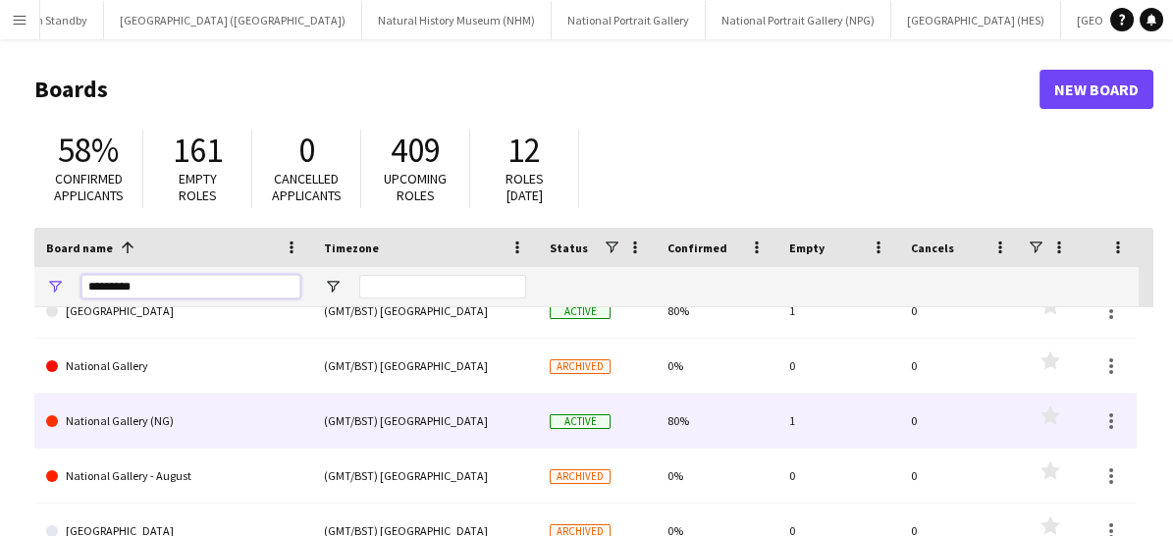
type input "********"
click at [198, 423] on link "National Gallery (NG)" at bounding box center [173, 421] width 254 height 55
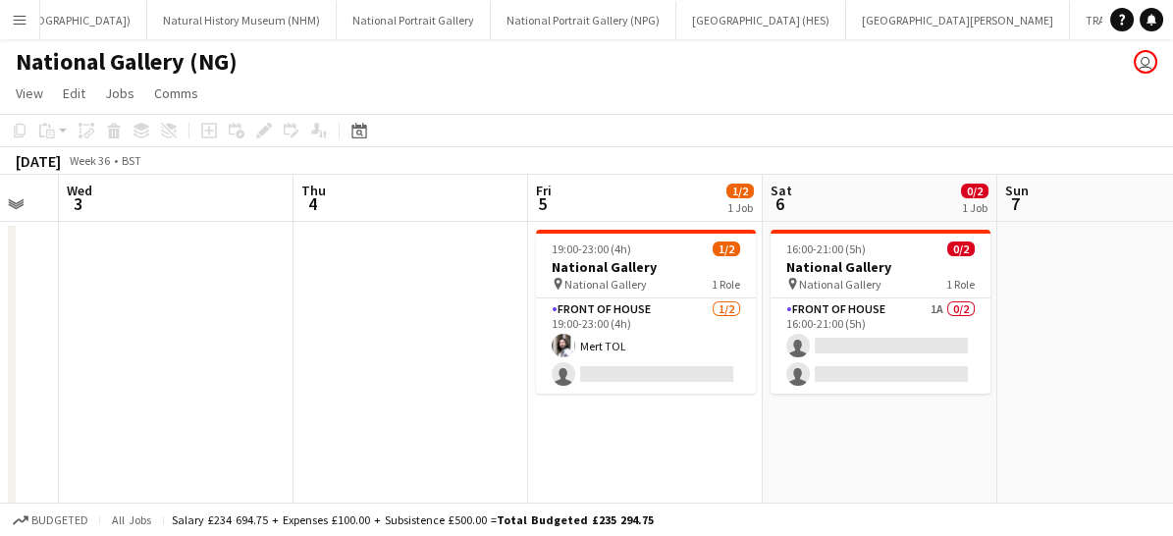
scroll to position [0, 621]
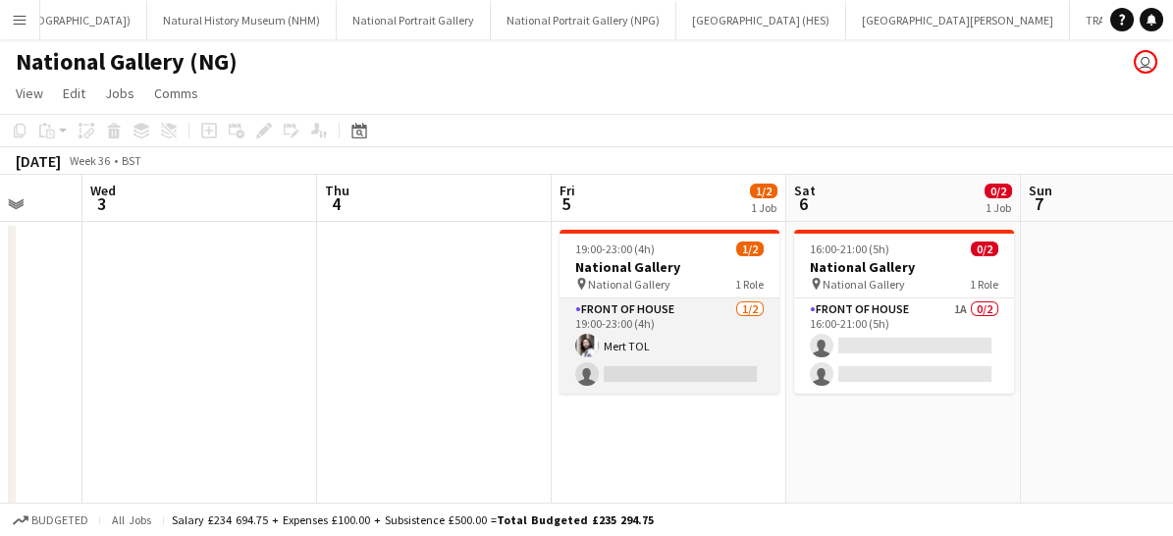
click at [696, 356] on app-card-role "Front of House [DATE] 19:00-23:00 (4h) Mert TOL single-neutral-actions" at bounding box center [670, 345] width 220 height 95
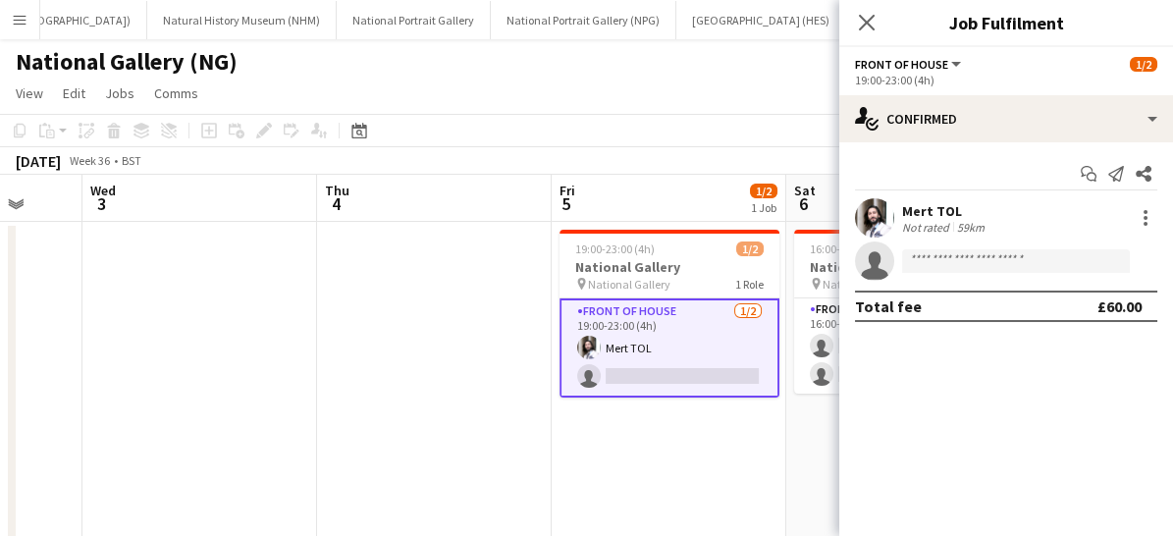
drag, startPoint x: 966, startPoint y: 120, endPoint x: 1038, endPoint y: 227, distance: 128.8
click at [1038, 227] on div "Mert TOL Not rated 59km" at bounding box center [1006, 217] width 334 height 39
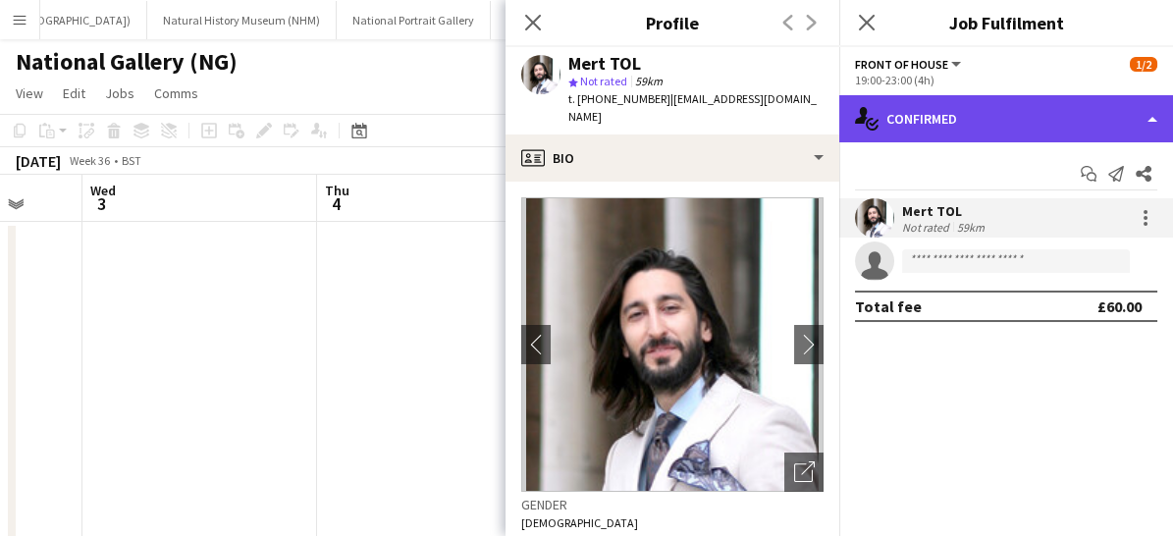
click at [978, 103] on div "single-neutral-actions-check-2 Confirmed" at bounding box center [1006, 118] width 334 height 47
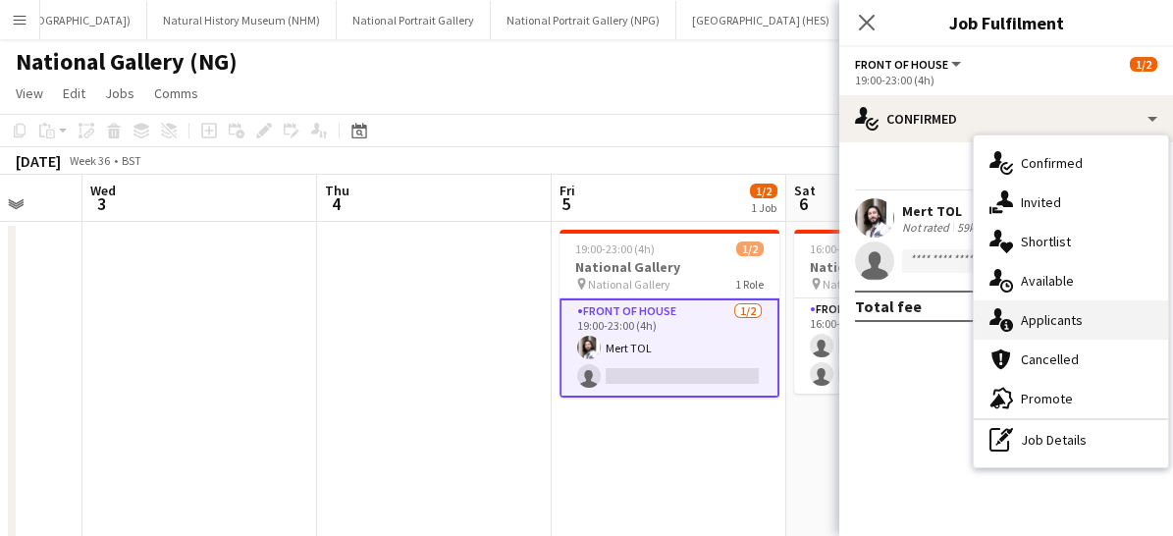
click at [1065, 316] on div "single-neutral-actions-information Applicants" at bounding box center [1071, 319] width 194 height 39
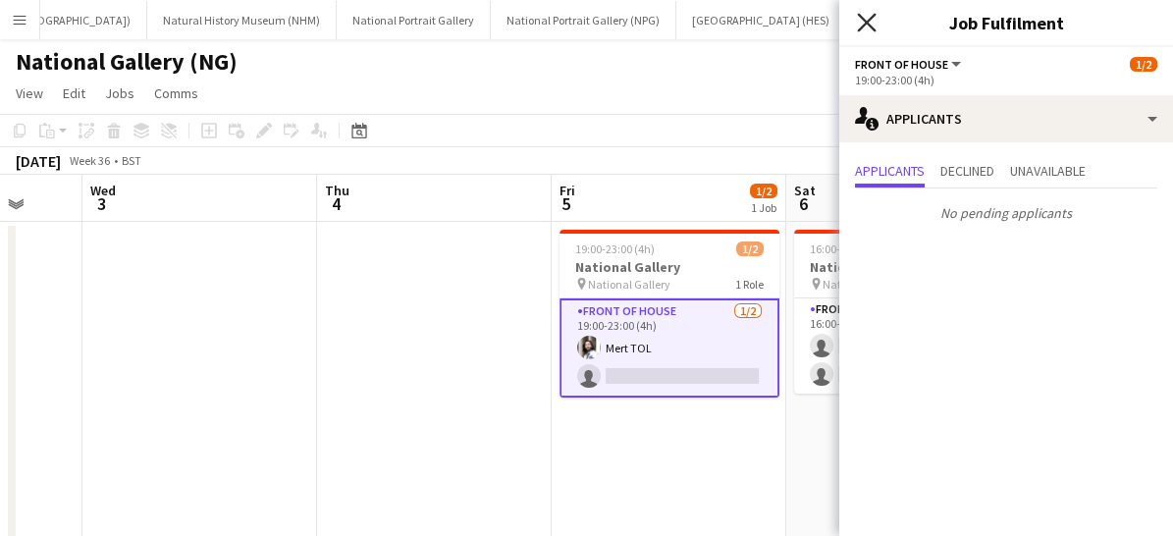
click at [869, 18] on icon "Close pop-in" at bounding box center [866, 22] width 19 height 19
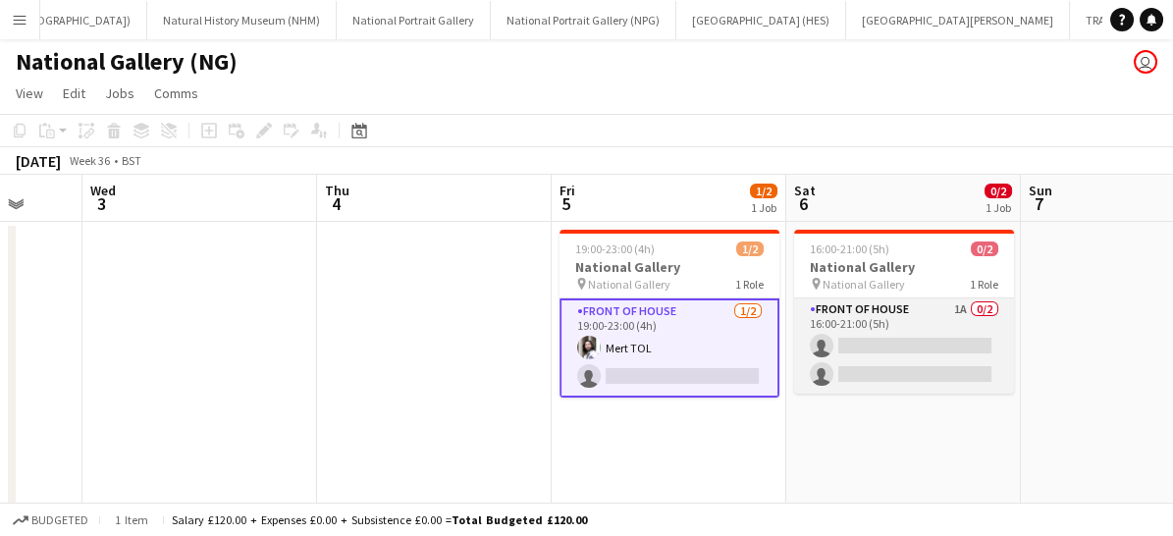
click at [892, 368] on app-card-role "Front of House 1A 0/2 16:00-21:00 (5h) single-neutral-actions single-neutral-ac…" at bounding box center [904, 345] width 220 height 95
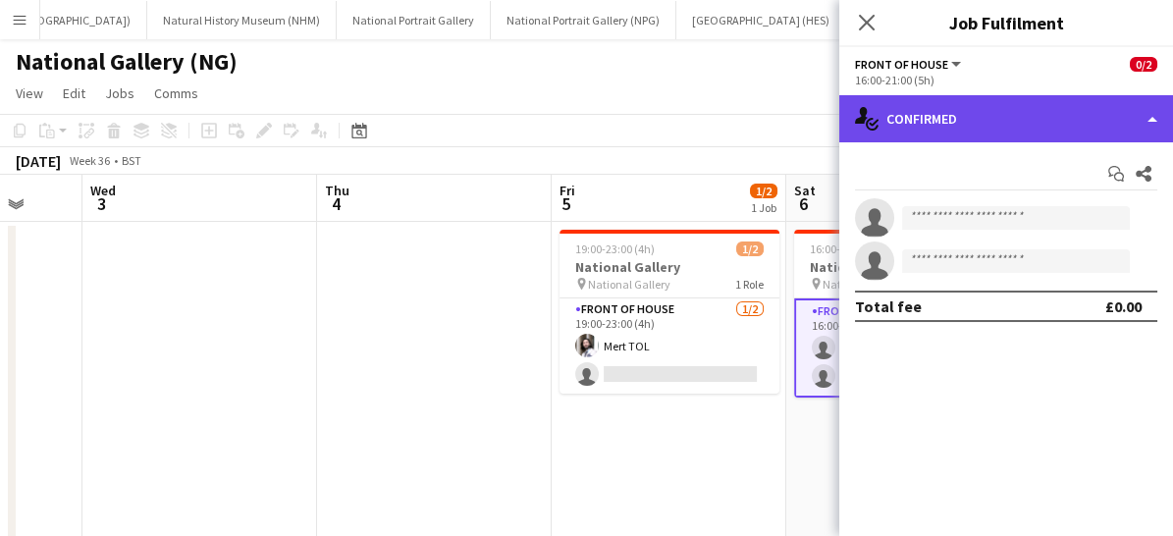
click at [970, 120] on div "single-neutral-actions-check-2 Confirmed" at bounding box center [1006, 118] width 334 height 47
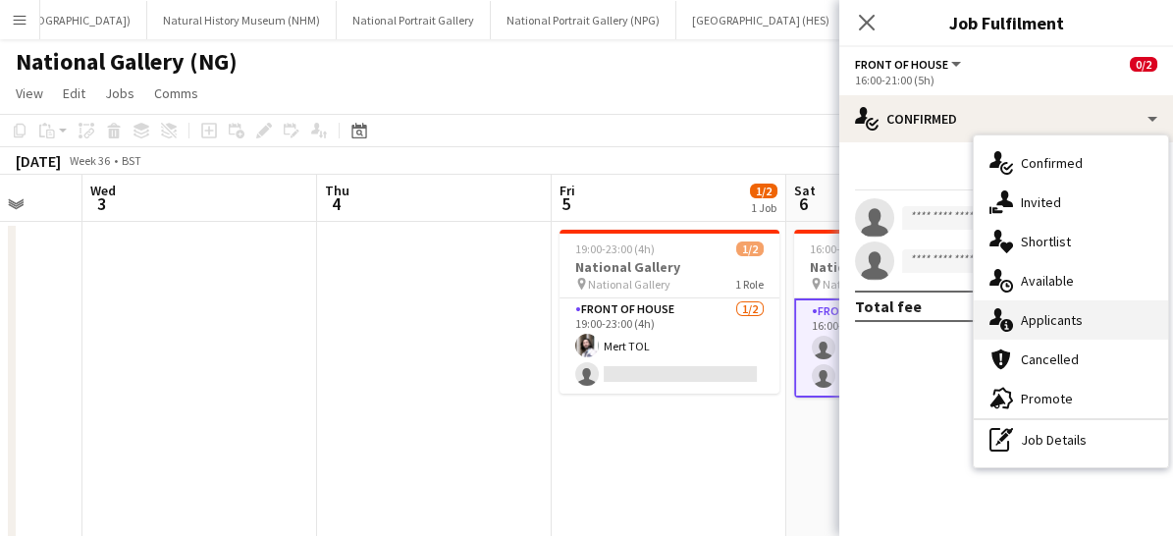
click at [1045, 311] on div "single-neutral-actions-information Applicants" at bounding box center [1071, 319] width 194 height 39
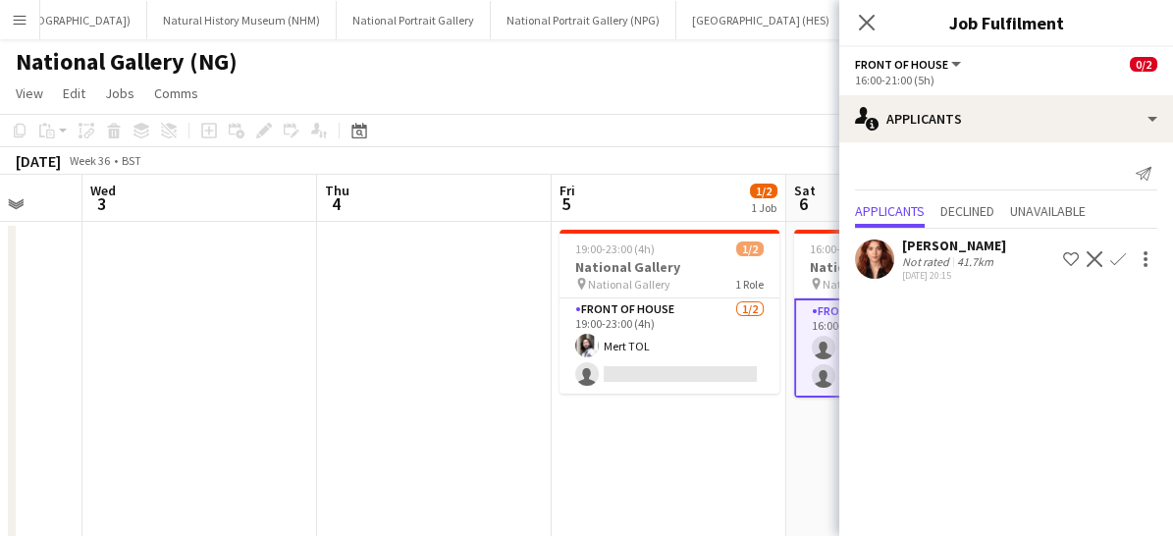
click at [1119, 260] on app-icon "Confirm" at bounding box center [1118, 259] width 16 height 16
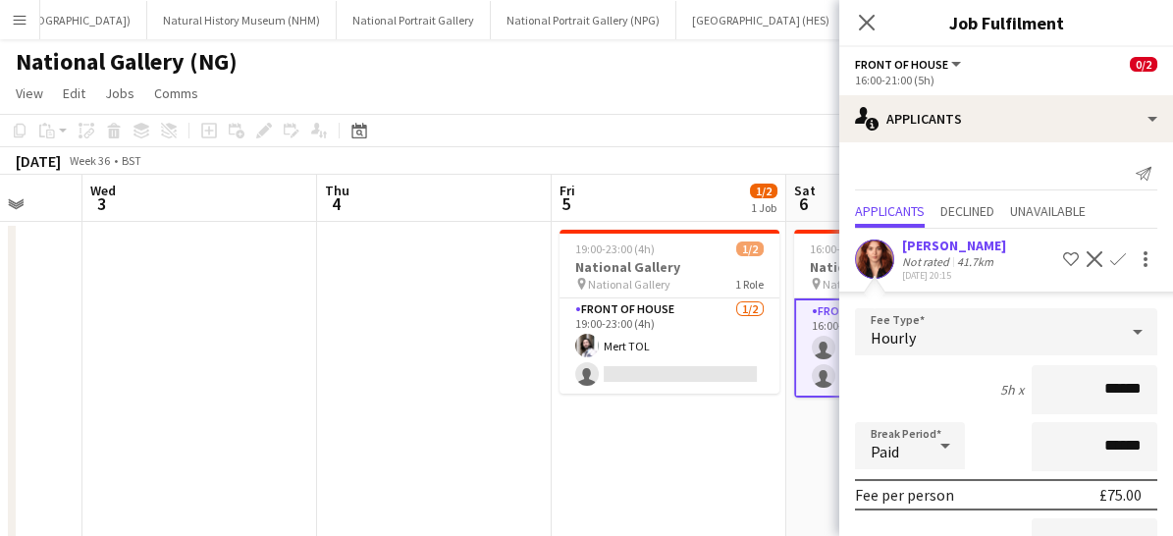
scroll to position [208, 0]
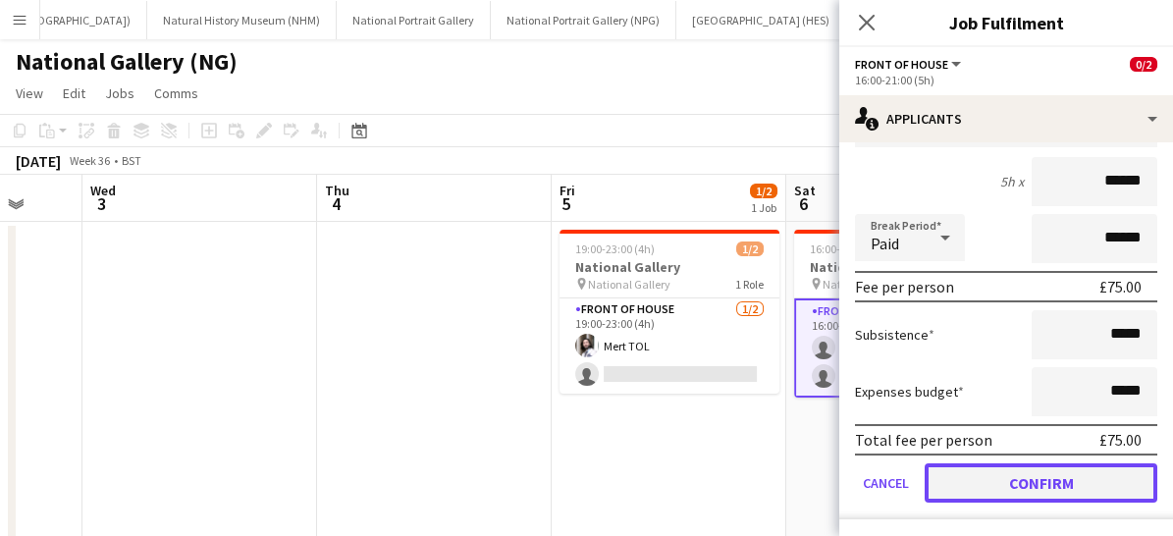
click at [1003, 485] on button "Confirm" at bounding box center [1041, 482] width 233 height 39
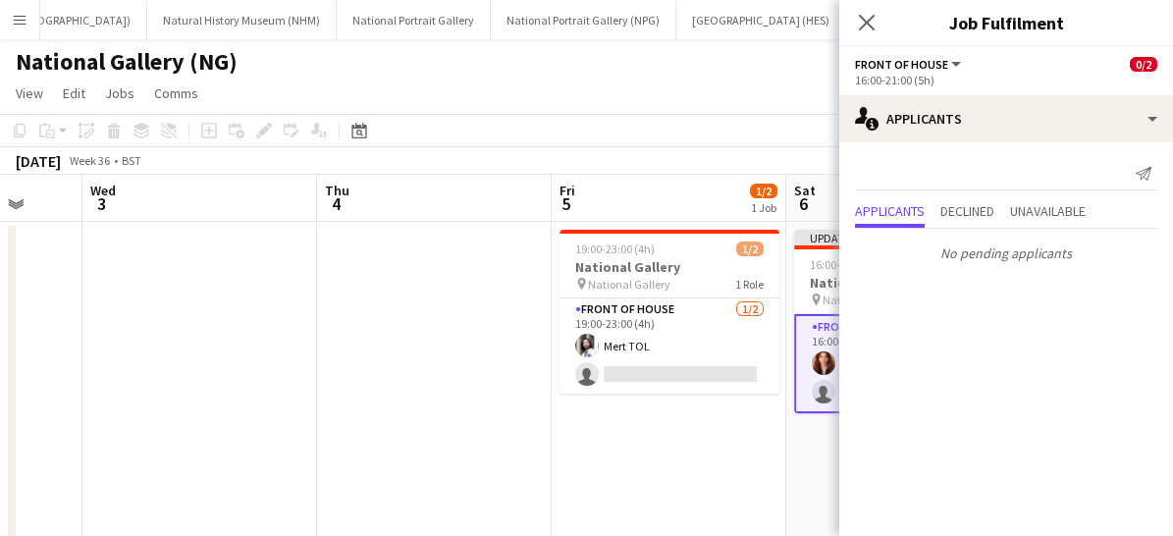
scroll to position [0, 0]
click at [866, 30] on icon "Close pop-in" at bounding box center [866, 22] width 19 height 19
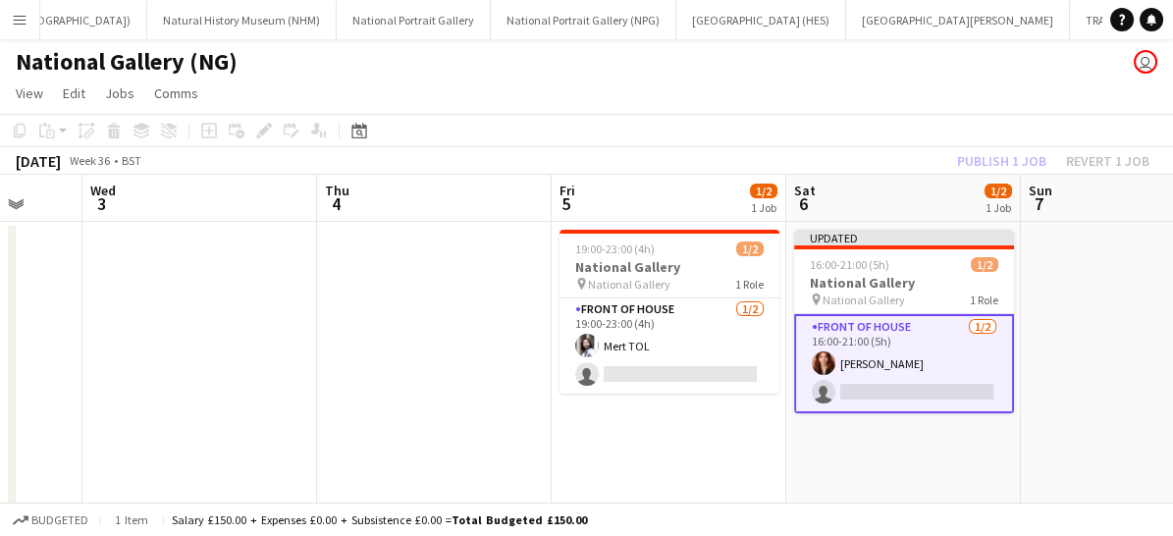
click at [927, 376] on app-card-role "Front of House [DATE] 16:00-21:00 (5h) [PERSON_NAME] single-neutral-actions" at bounding box center [904, 363] width 220 height 99
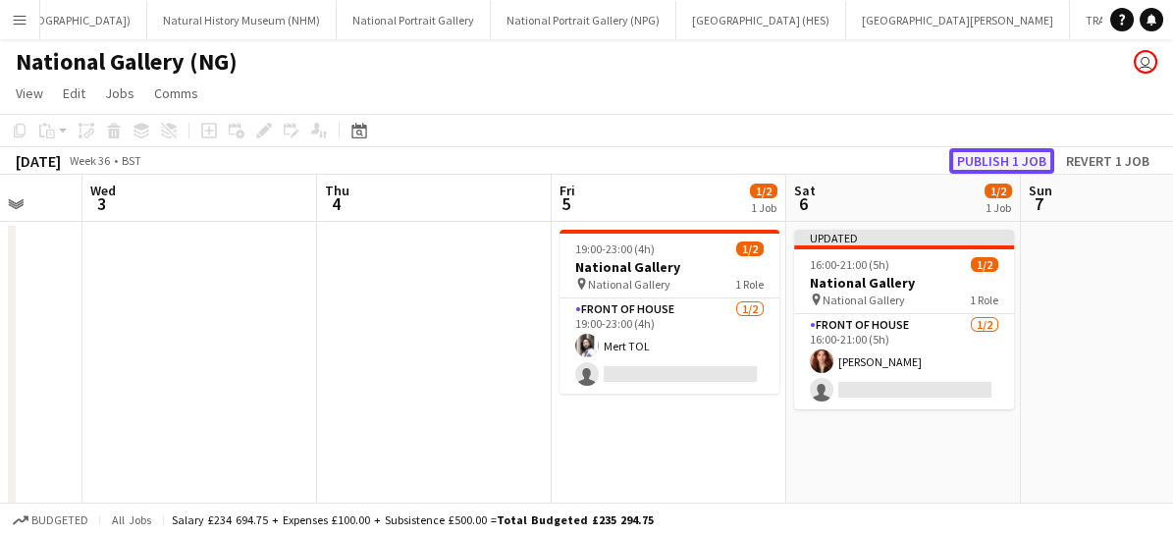
click at [1003, 157] on button "Publish 1 job" at bounding box center [1001, 161] width 105 height 26
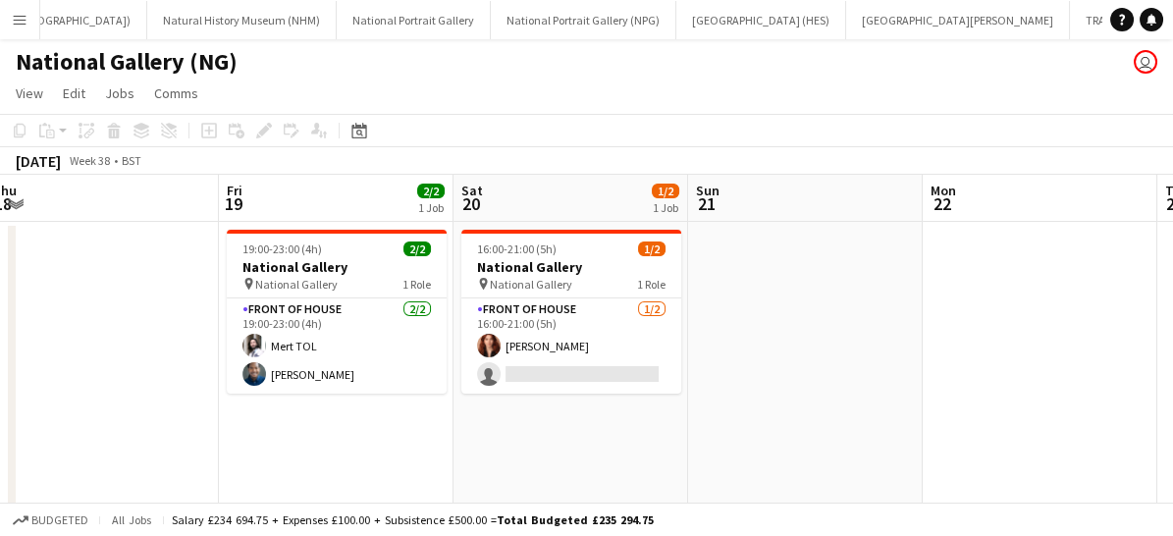
scroll to position [0, 720]
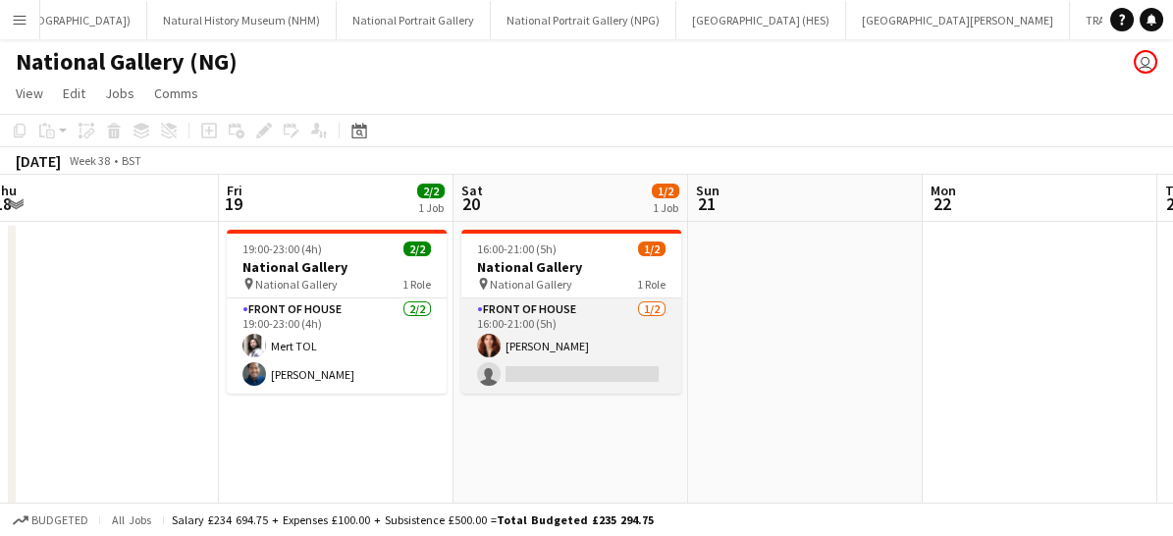
click at [573, 349] on app-card-role "Front of House [DATE] 16:00-21:00 (5h) [PERSON_NAME] single-neutral-actions" at bounding box center [571, 345] width 220 height 95
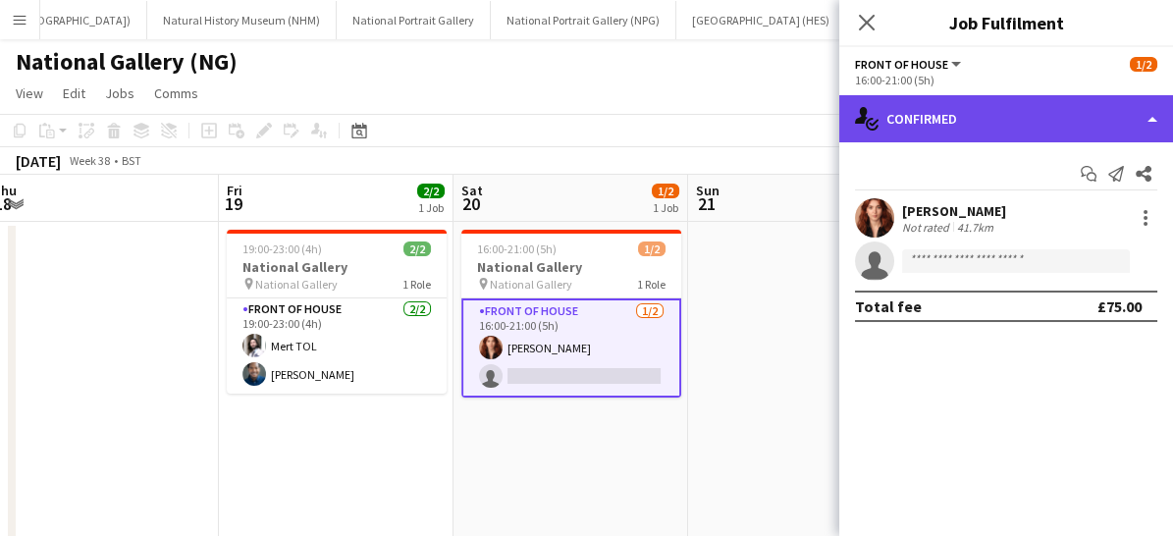
click at [944, 122] on div "single-neutral-actions-check-2 Confirmed" at bounding box center [1006, 118] width 334 height 47
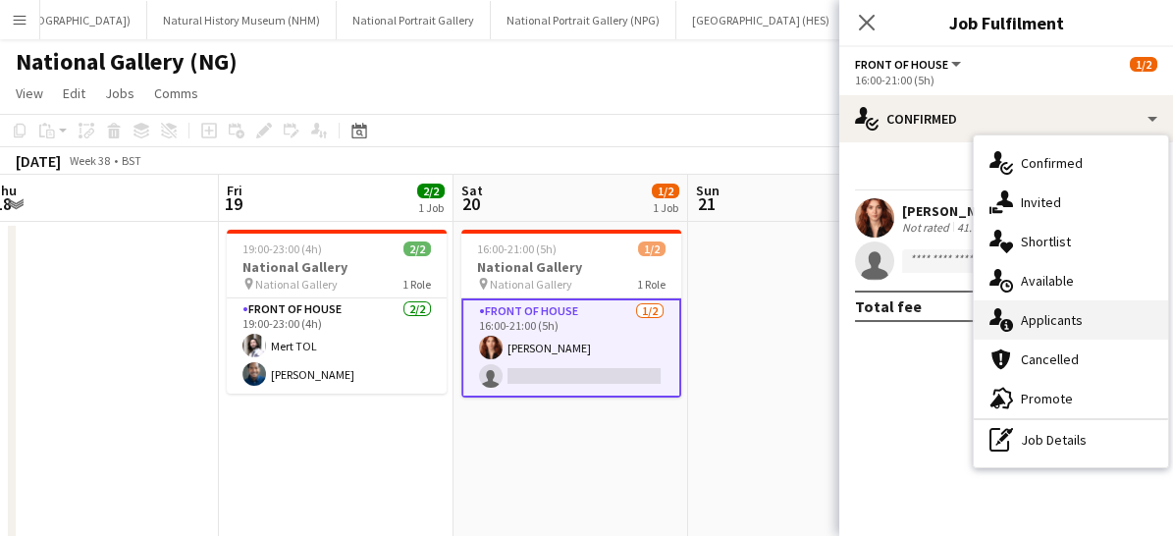
click at [1026, 322] on div "single-neutral-actions-information Applicants" at bounding box center [1071, 319] width 194 height 39
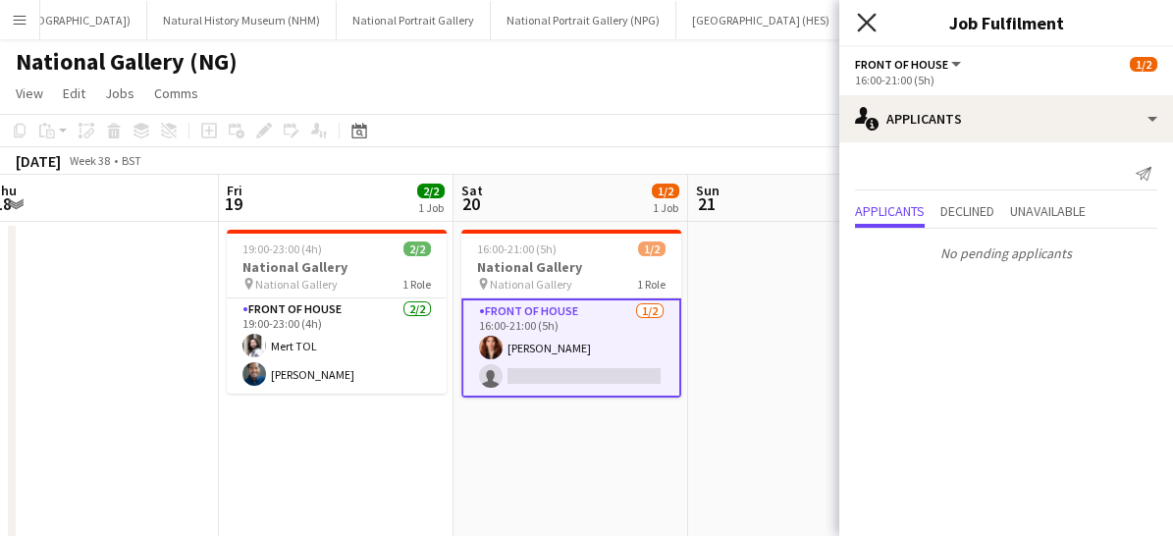
click at [867, 21] on icon at bounding box center [866, 22] width 19 height 19
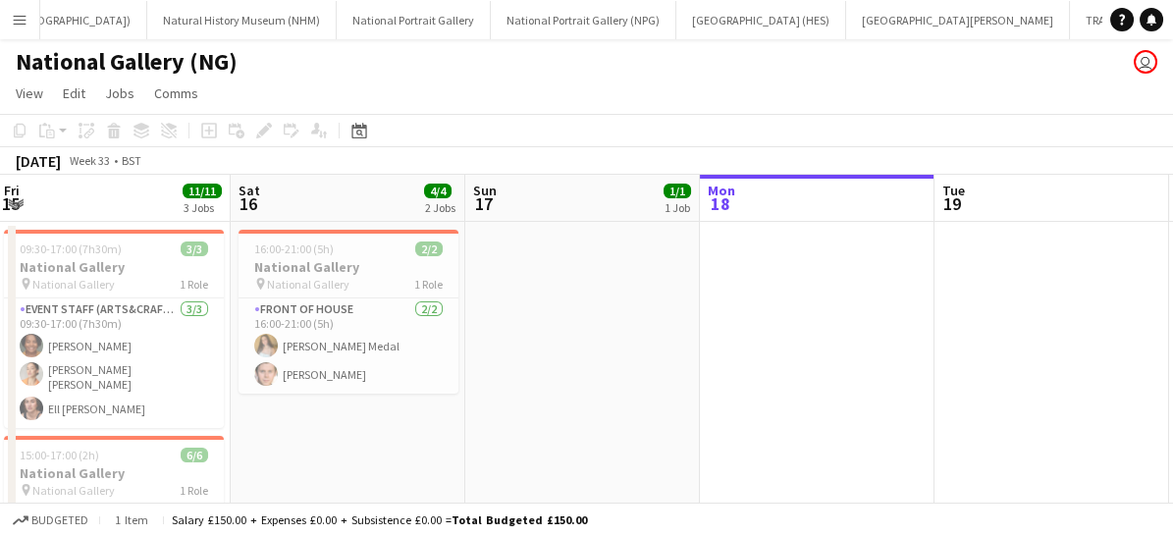
scroll to position [0, 426]
